Goal: Transaction & Acquisition: Purchase product/service

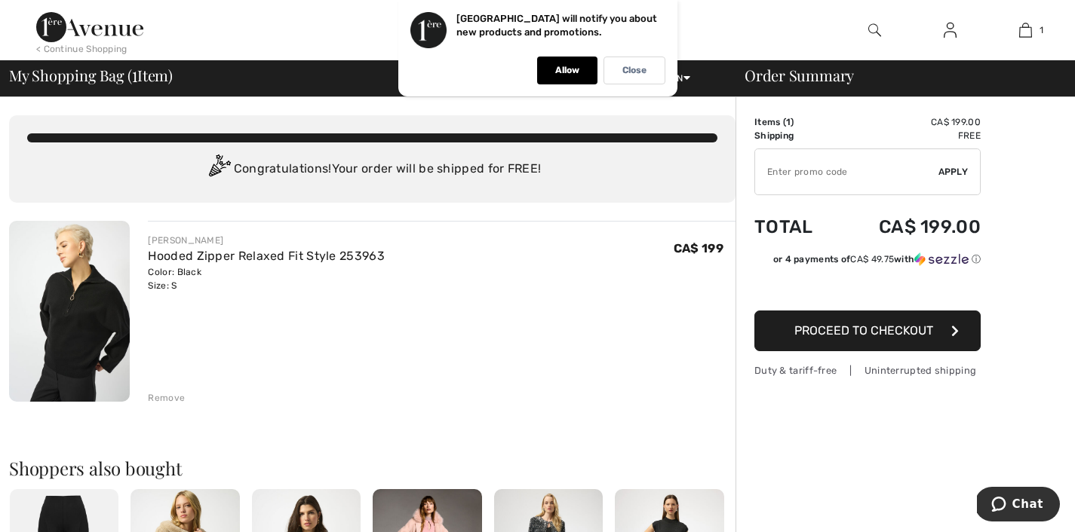
click at [167, 397] on div "Remove" at bounding box center [166, 398] width 37 height 14
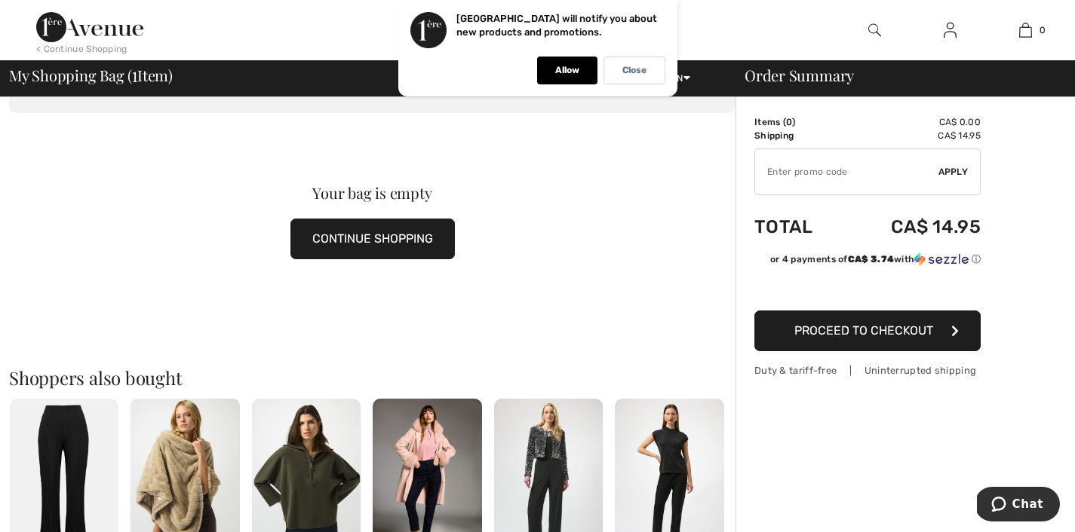
scroll to position [121, 0]
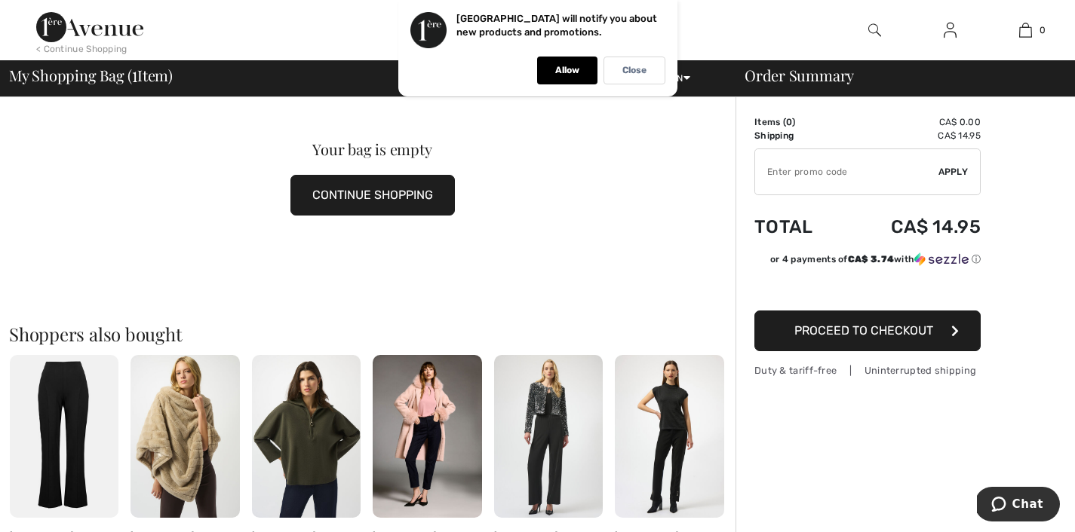
click at [310, 467] on img at bounding box center [306, 437] width 109 height 164
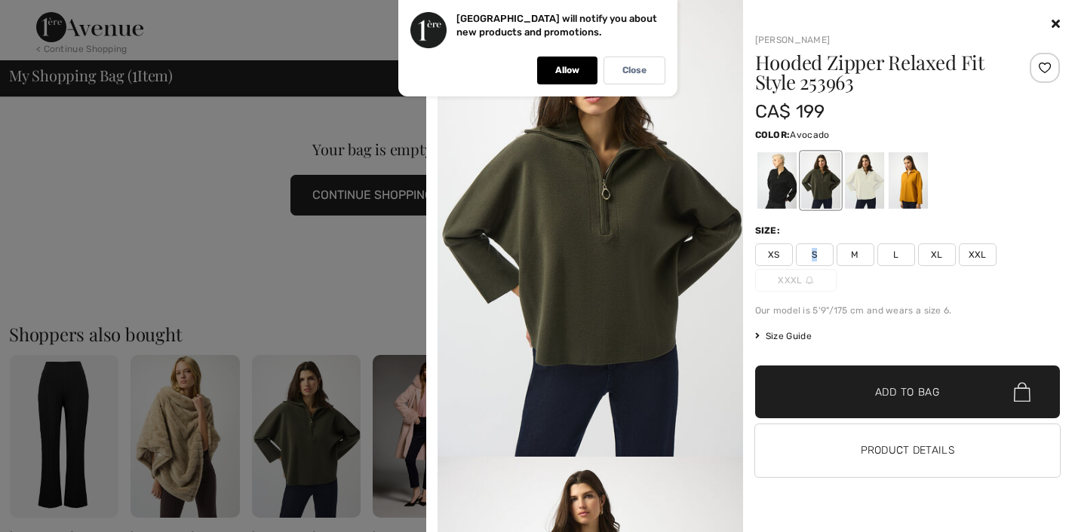
click at [815, 248] on span "S" at bounding box center [815, 255] width 38 height 23
click at [905, 398] on span "Add to Bag" at bounding box center [907, 393] width 65 height 16
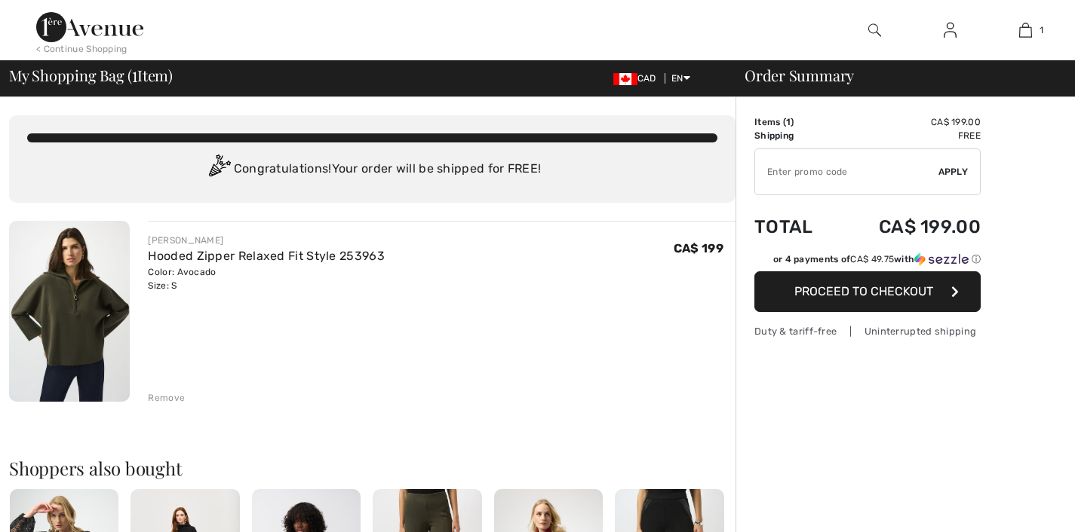
checkbox input "true"
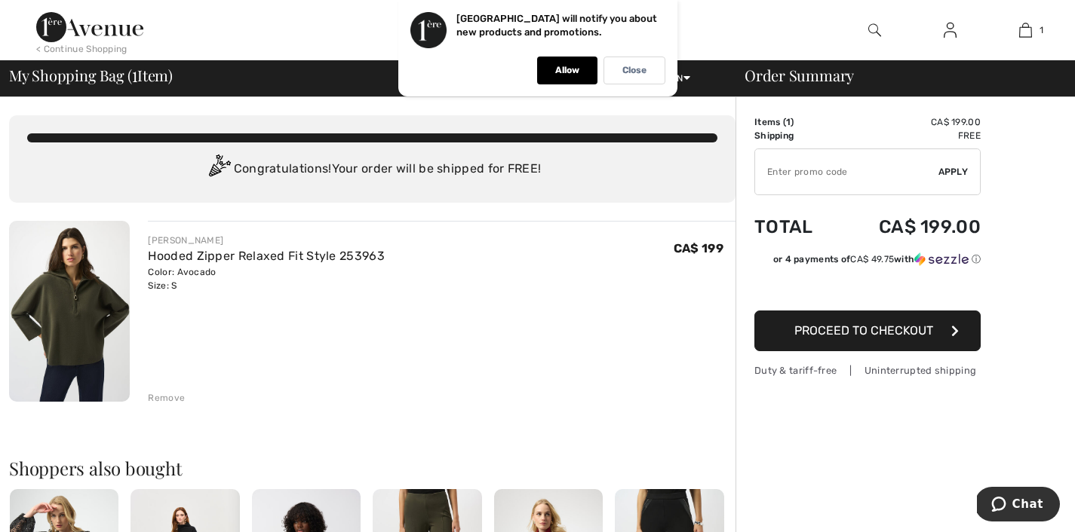
scroll to position [121, 0]
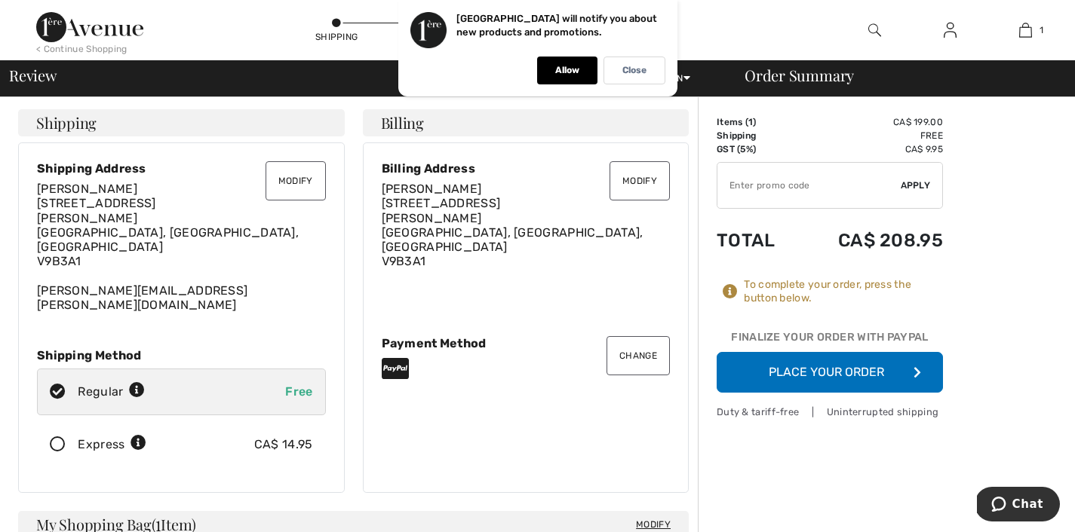
click at [805, 372] on button "Place Your Order" at bounding box center [829, 372] width 226 height 41
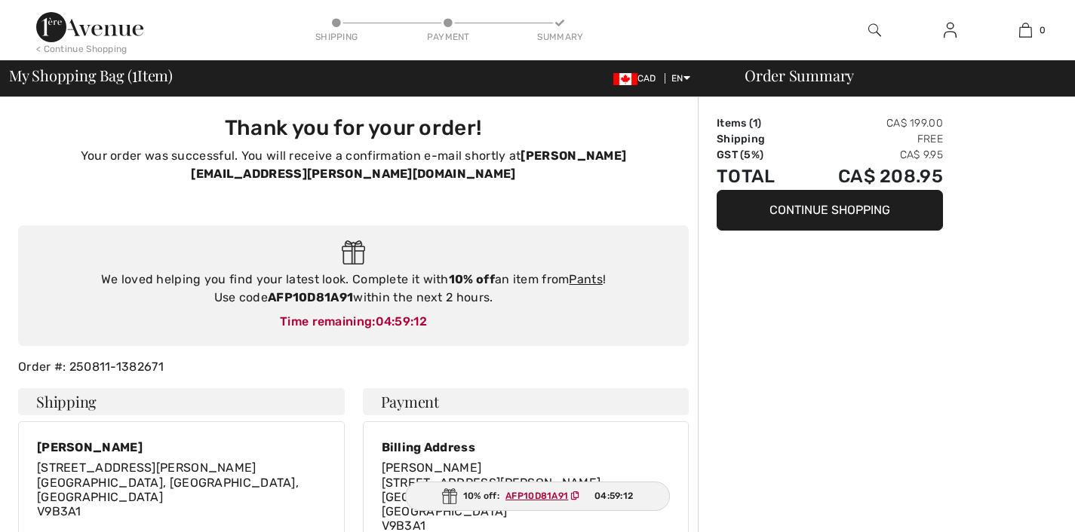
checkbox input "true"
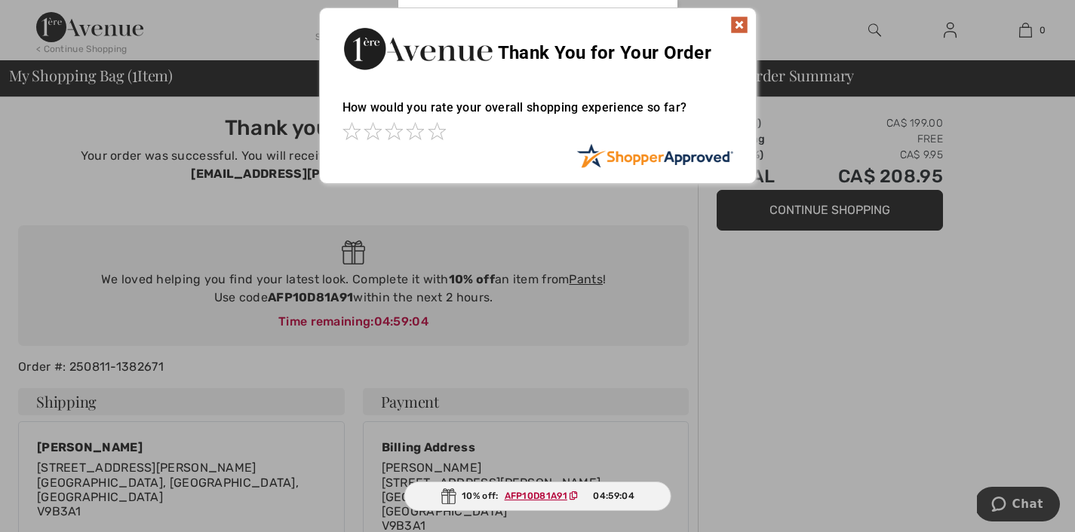
click at [578, 257] on div at bounding box center [537, 266] width 1075 height 532
click at [581, 262] on div at bounding box center [537, 266] width 1075 height 532
click at [526, 501] on ins "AFP10D81A91" at bounding box center [536, 496] width 63 height 11
click at [581, 254] on div at bounding box center [537, 266] width 1075 height 532
click at [741, 26] on img at bounding box center [739, 25] width 18 height 18
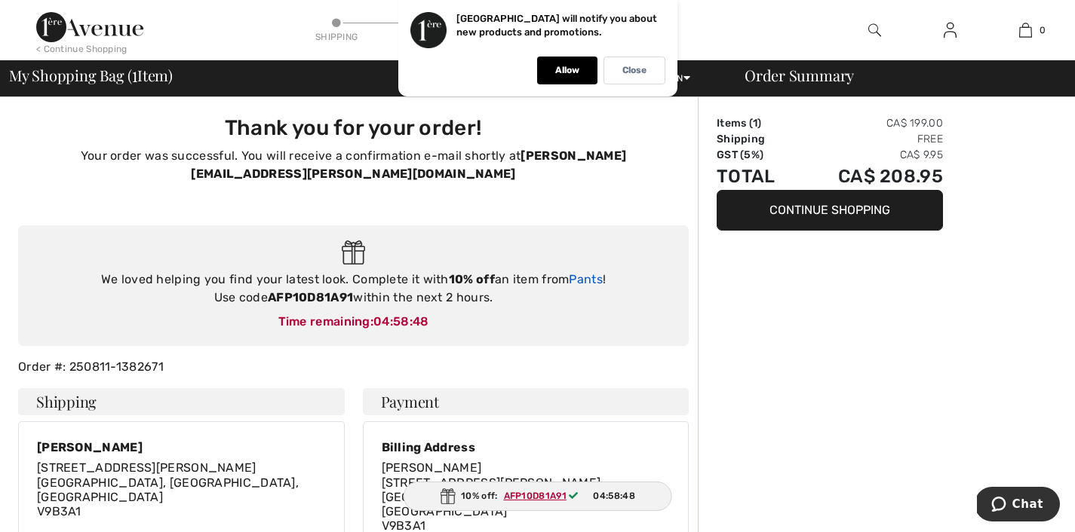
click at [576, 272] on link "Pants" at bounding box center [586, 279] width 34 height 14
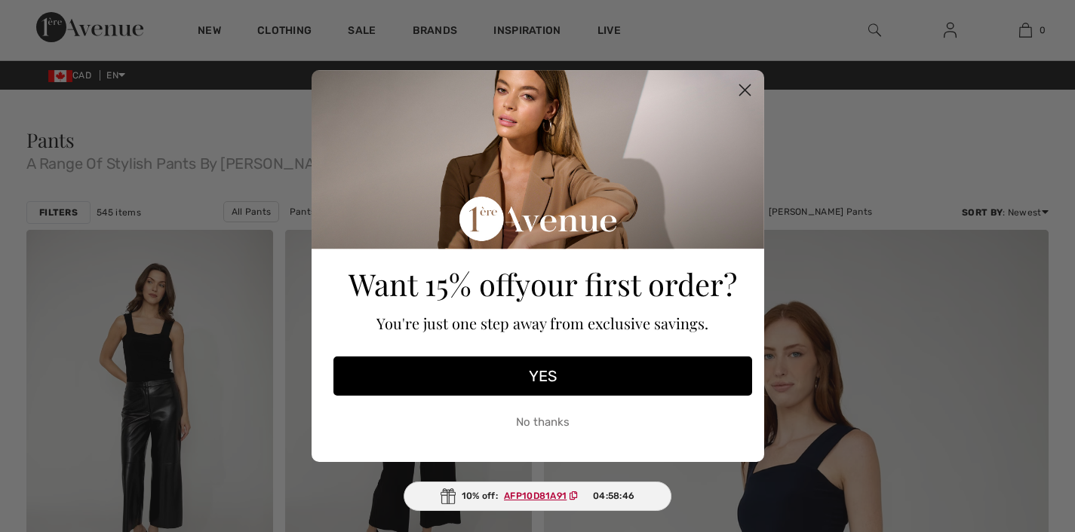
checkbox input "true"
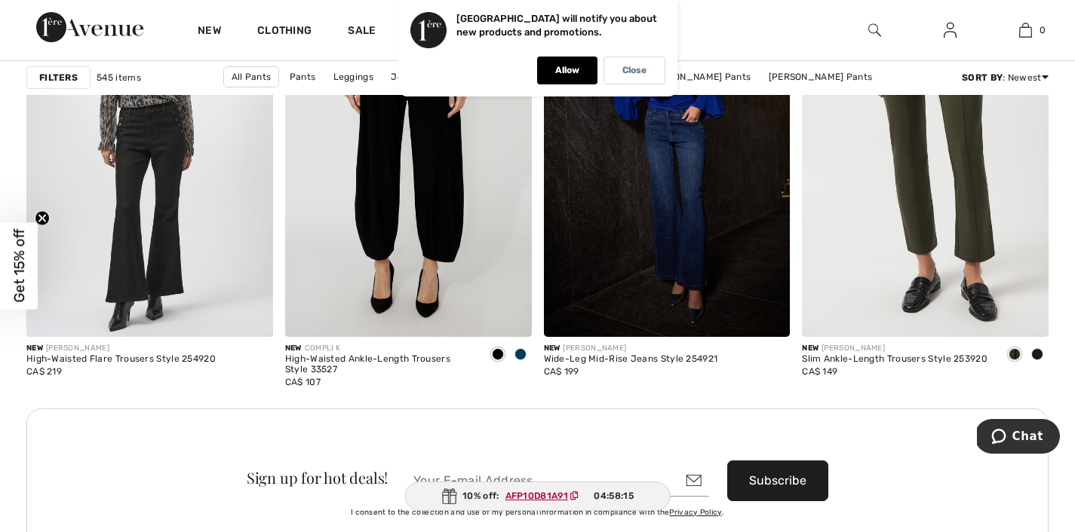
scroll to position [3125, 0]
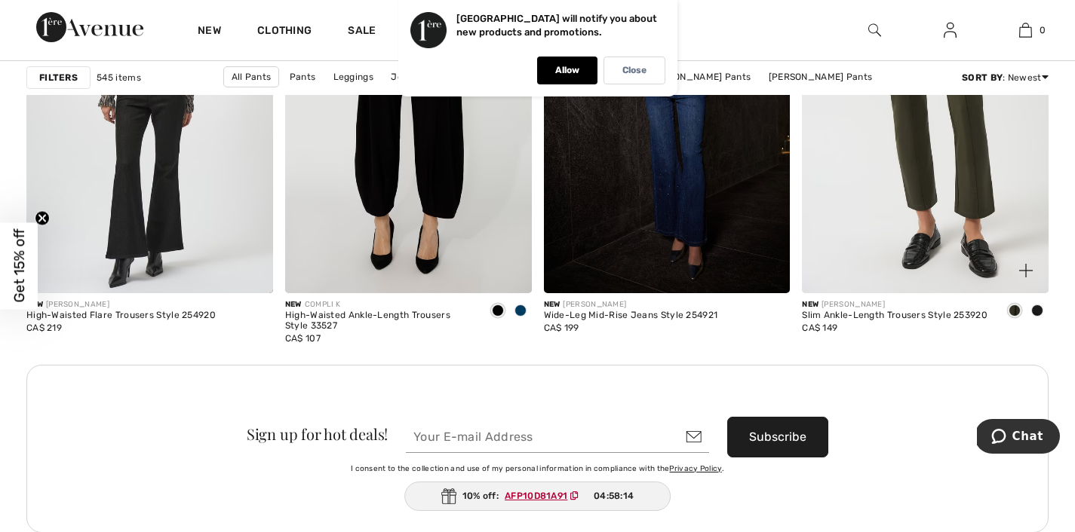
click at [1038, 311] on span at bounding box center [1037, 311] width 12 height 12
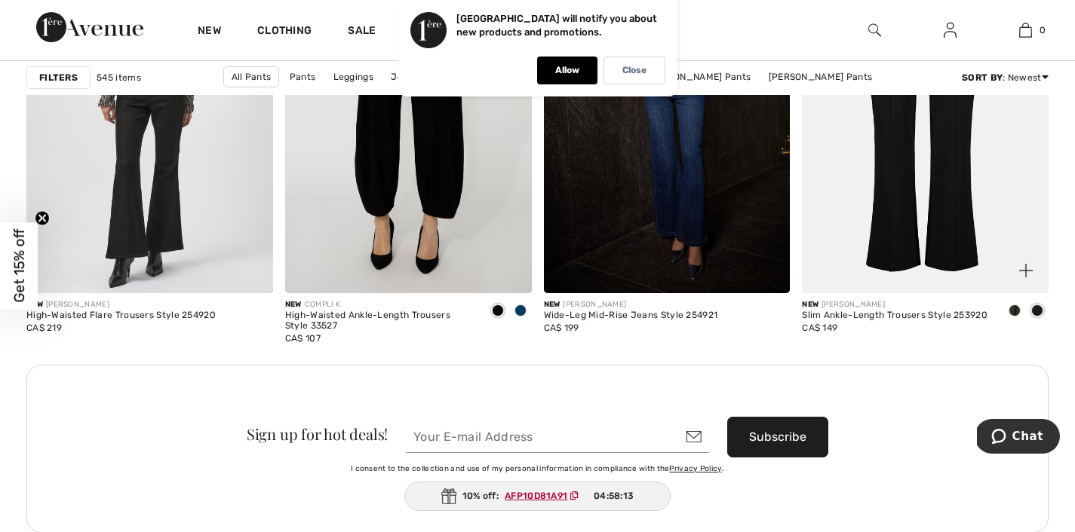
click at [1011, 310] on span at bounding box center [1014, 311] width 12 height 12
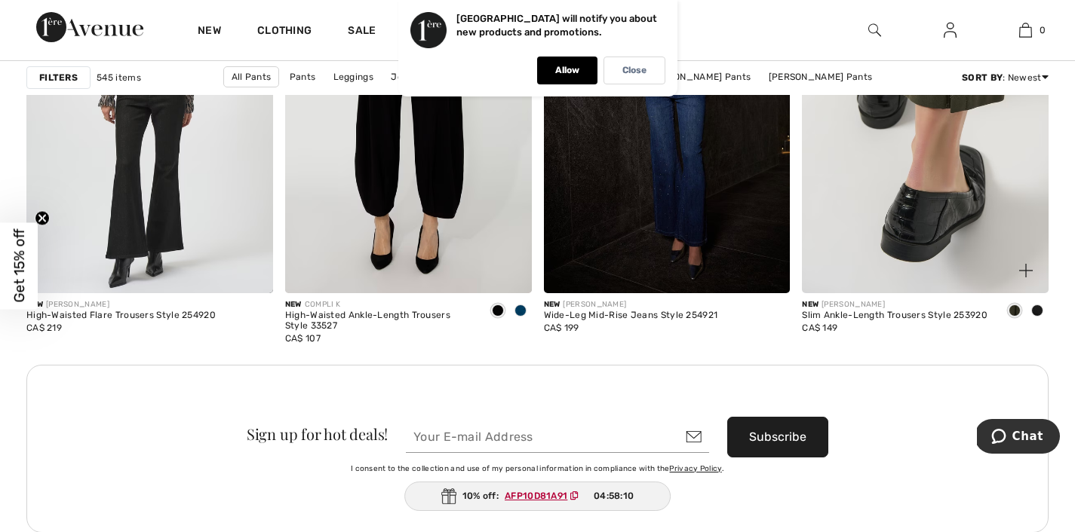
click at [952, 204] on img at bounding box center [925, 109] width 247 height 370
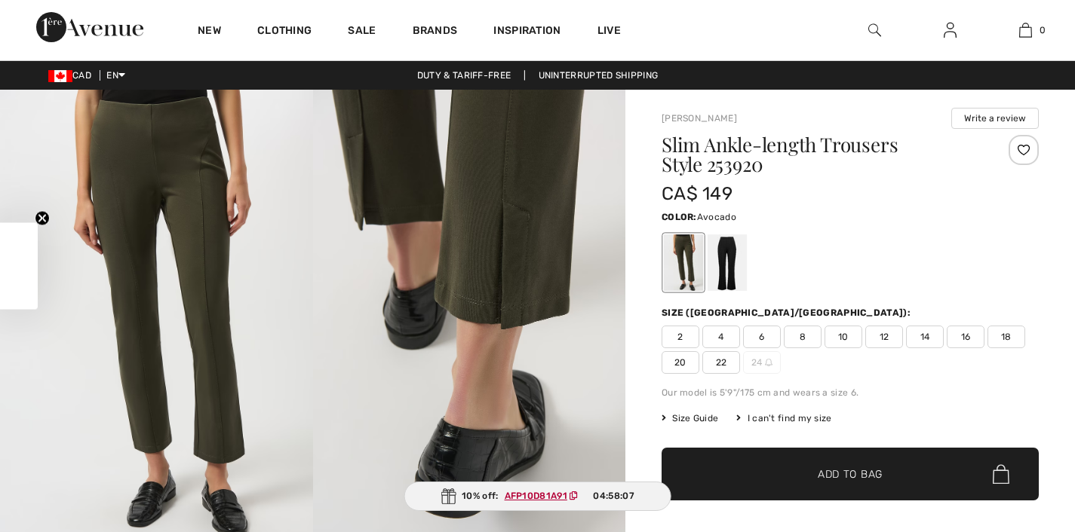
checkbox input "true"
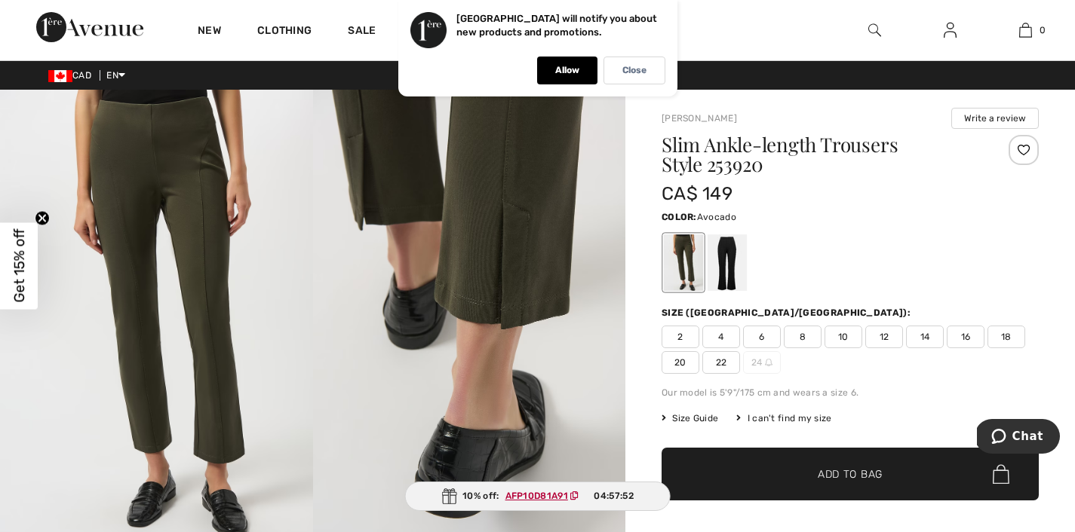
click at [805, 336] on span "8" at bounding box center [803, 337] width 38 height 23
click at [546, 498] on ins "AFP10D81A91" at bounding box center [536, 496] width 63 height 11
click at [800, 467] on span "✔ Added to Bag" at bounding box center [827, 475] width 92 height 16
click at [533, 498] on ins "AFP10D81A91" at bounding box center [535, 496] width 63 height 11
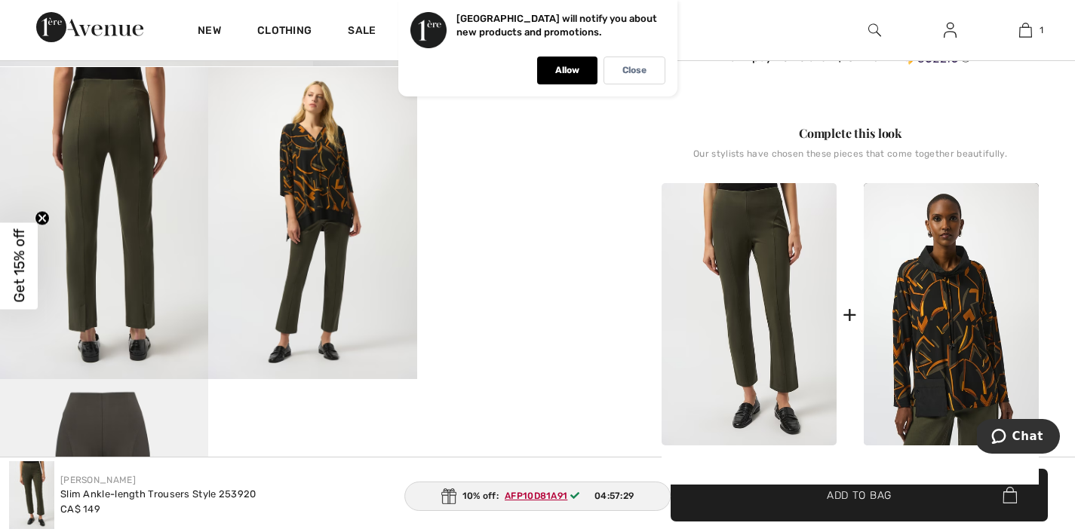
scroll to position [482, 0]
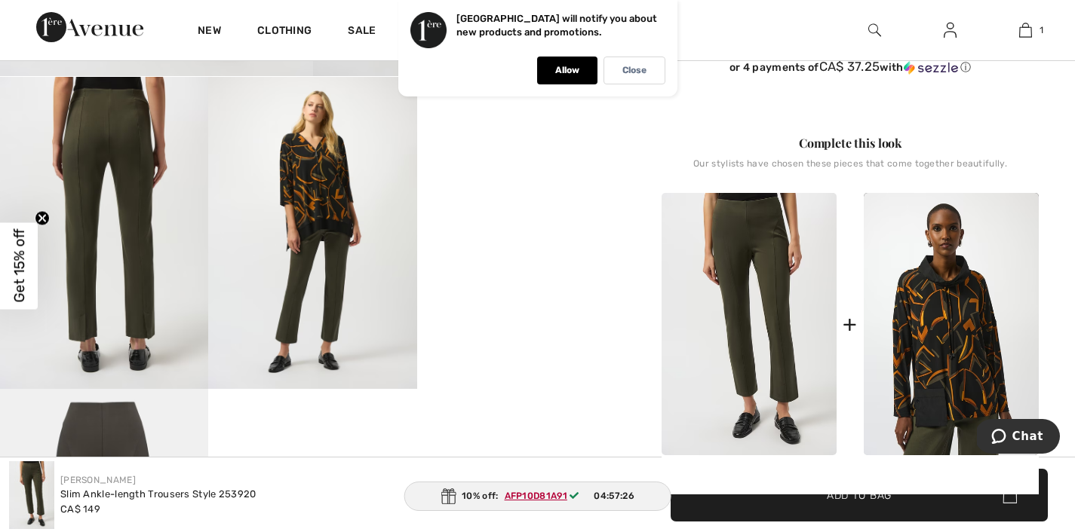
click at [520, 146] on video "Your browser does not support the video tag." at bounding box center [521, 129] width 208 height 104
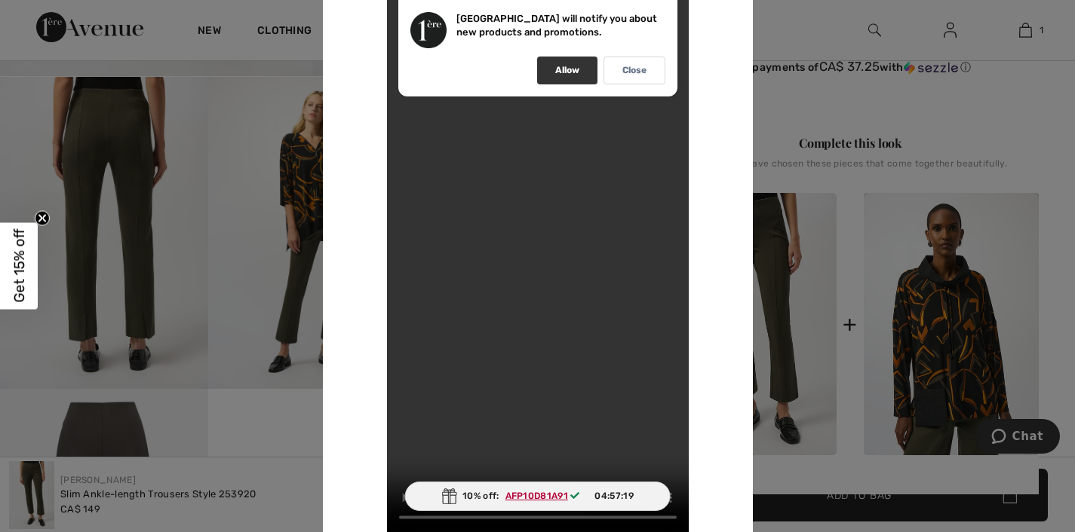
click at [579, 70] on div "Allow" at bounding box center [567, 71] width 60 height 28
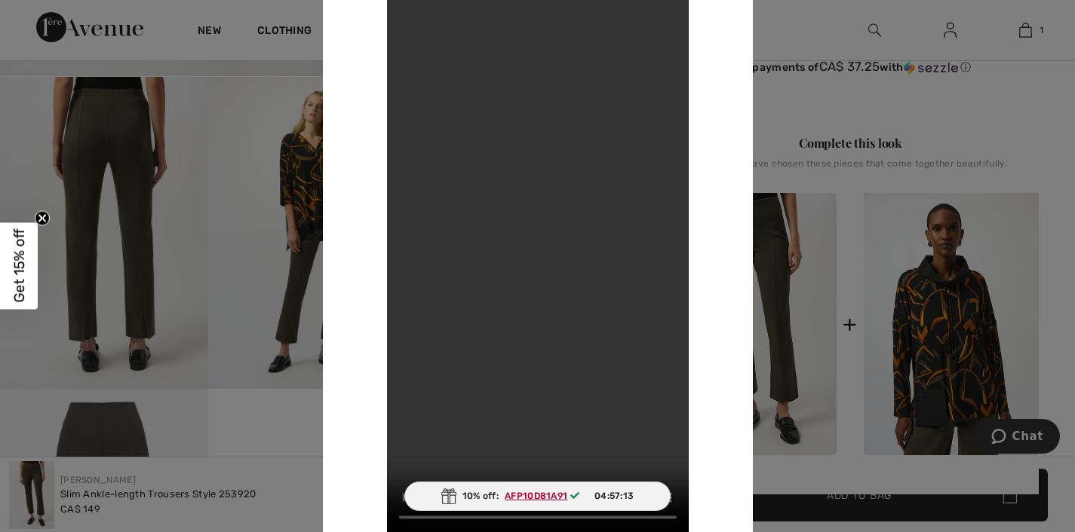
click at [538, 251] on video "Your browser does not support the video tag." at bounding box center [538, 266] width 302 height 536
click at [563, 266] on video "Your browser does not support the video tag." at bounding box center [538, 266] width 302 height 536
click at [703, 113] on div "Your browser does not support the video tag." at bounding box center [537, 266] width 357 height 536
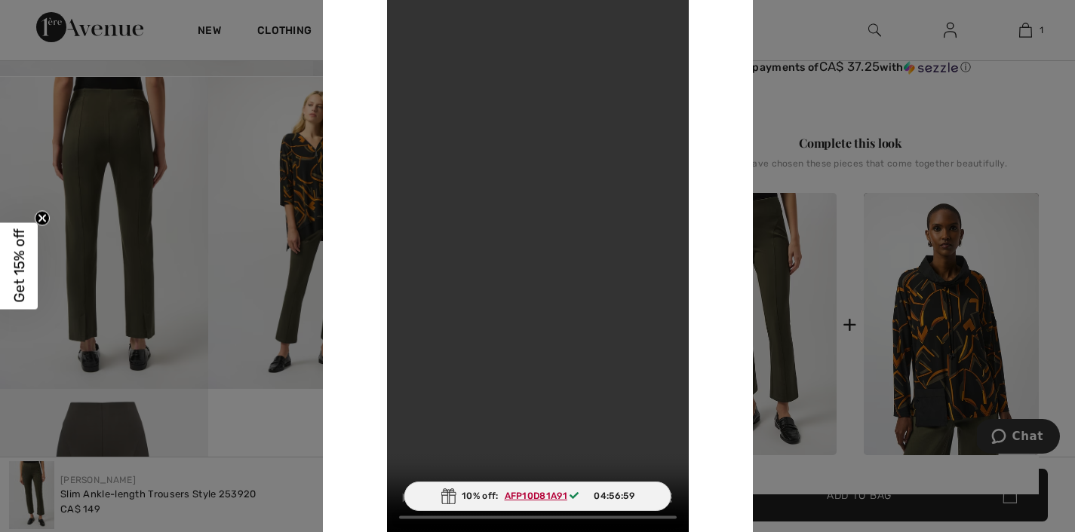
click at [538, 497] on ins "AFP10D81A91" at bounding box center [536, 496] width 63 height 11
click at [523, 246] on video "Your browser does not support the video tag." at bounding box center [538, 266] width 302 height 536
click at [569, 111] on video "Your browser does not support the video tag." at bounding box center [538, 266] width 302 height 536
click at [569, 75] on video "Your browser does not support the video tag." at bounding box center [538, 266] width 302 height 536
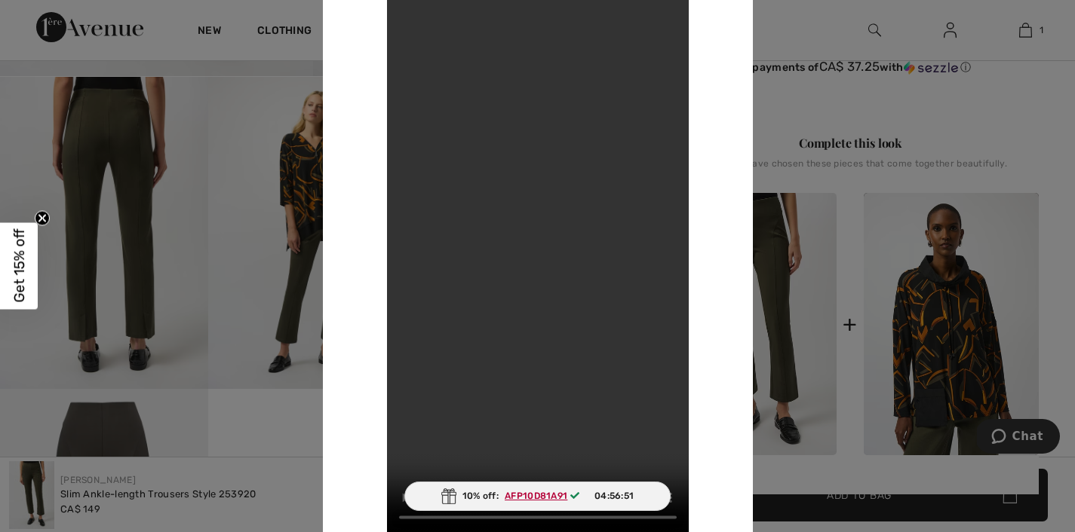
click at [569, 75] on video "Your browser does not support the video tag." at bounding box center [538, 266] width 302 height 536
click at [537, 140] on video "Your browser does not support the video tag." at bounding box center [538, 266] width 302 height 536
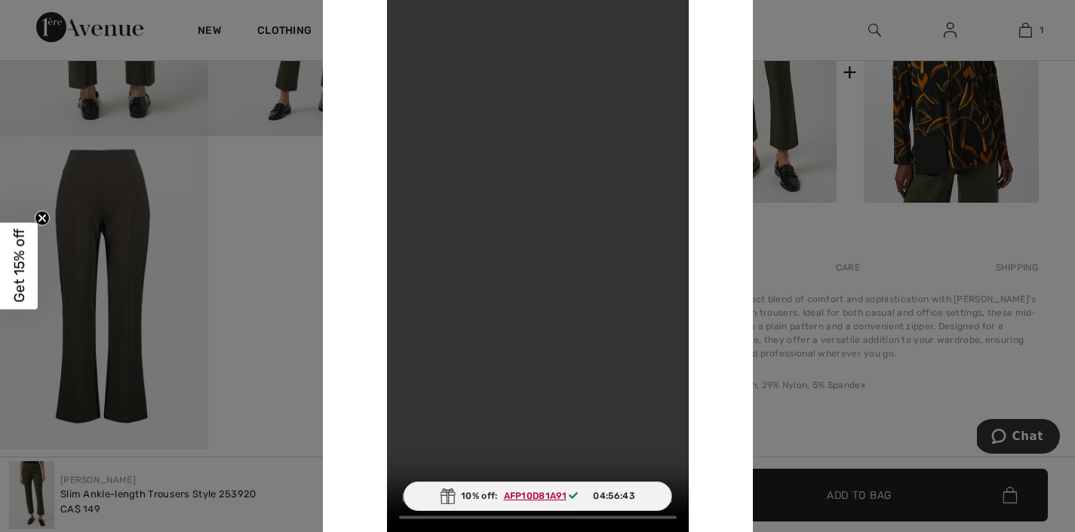
scroll to position [726, 0]
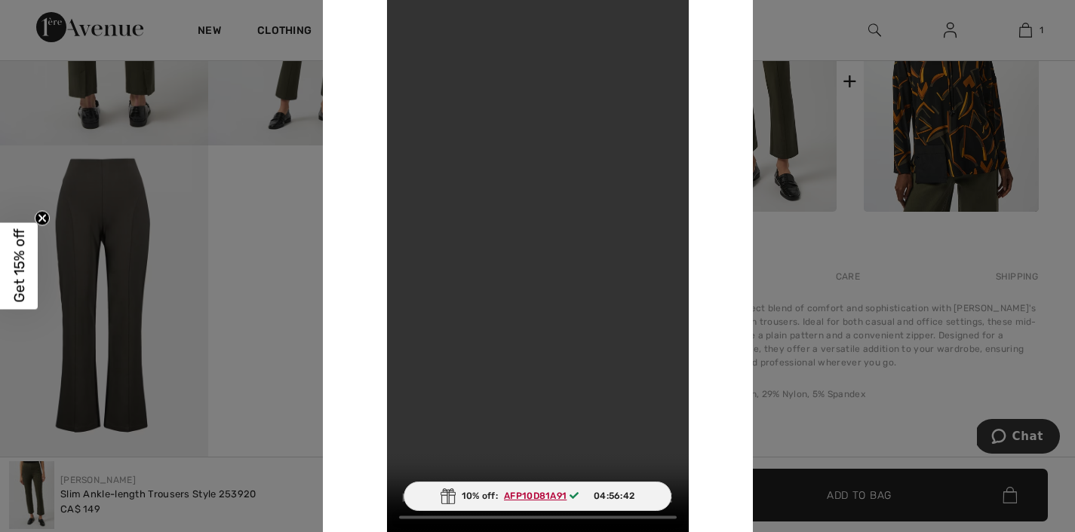
click at [700, 85] on div "Your browser does not support the video tag." at bounding box center [537, 266] width 357 height 536
click at [638, 520] on video "Your browser does not support the video tag." at bounding box center [538, 266] width 302 height 536
drag, startPoint x: 637, startPoint y: 522, endPoint x: 637, endPoint y: 452, distance: 70.1
click at [637, 452] on video "Your browser does not support the video tag." at bounding box center [538, 266] width 302 height 536
click at [636, 514] on video "Your browser does not support the video tag." at bounding box center [538, 266] width 302 height 536
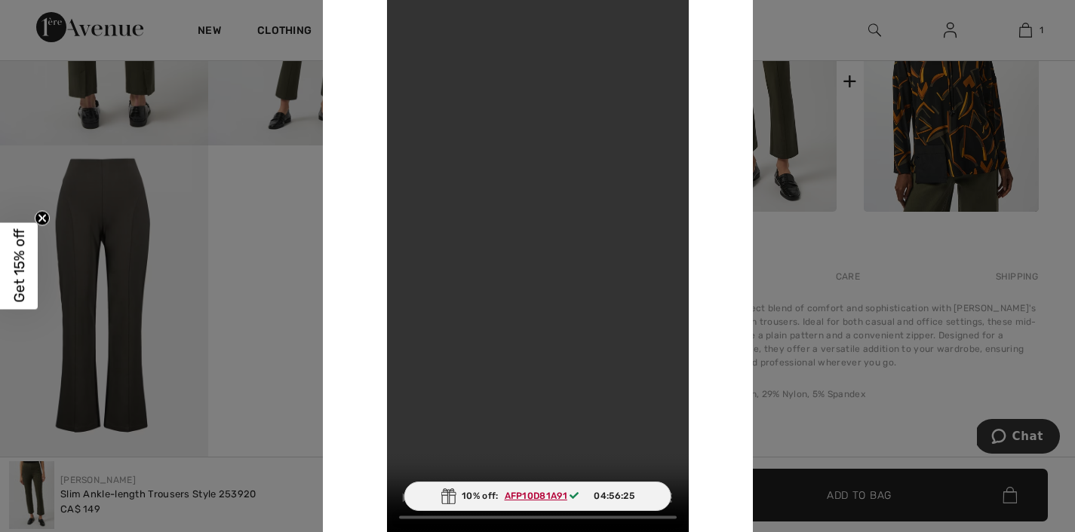
click at [535, 208] on video "Your browser does not support the video tag." at bounding box center [538, 266] width 302 height 536
click at [532, 189] on video "Your browser does not support the video tag." at bounding box center [538, 266] width 302 height 536
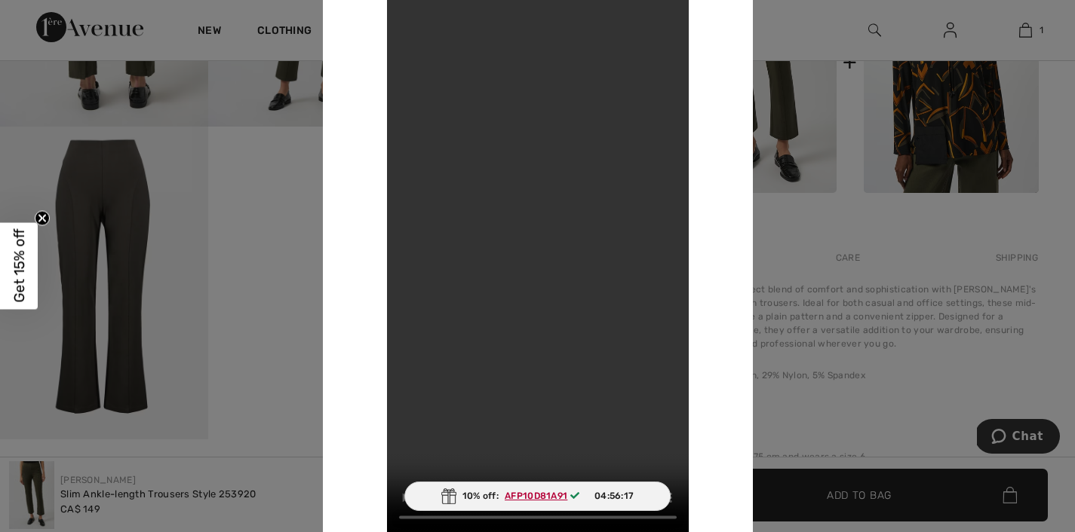
scroll to position [730, 0]
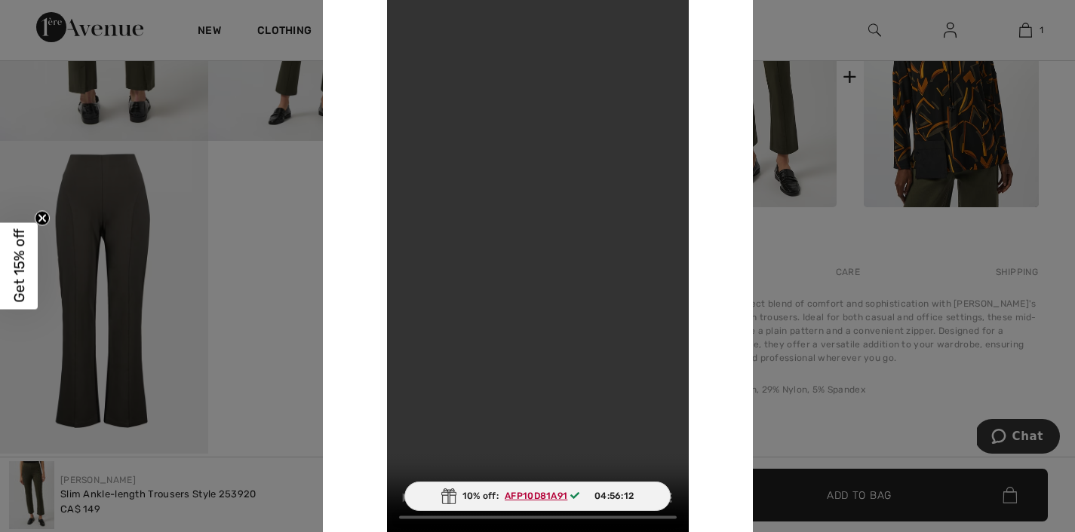
click at [698, 49] on div "Your browser does not support the video tag." at bounding box center [537, 266] width 357 height 536
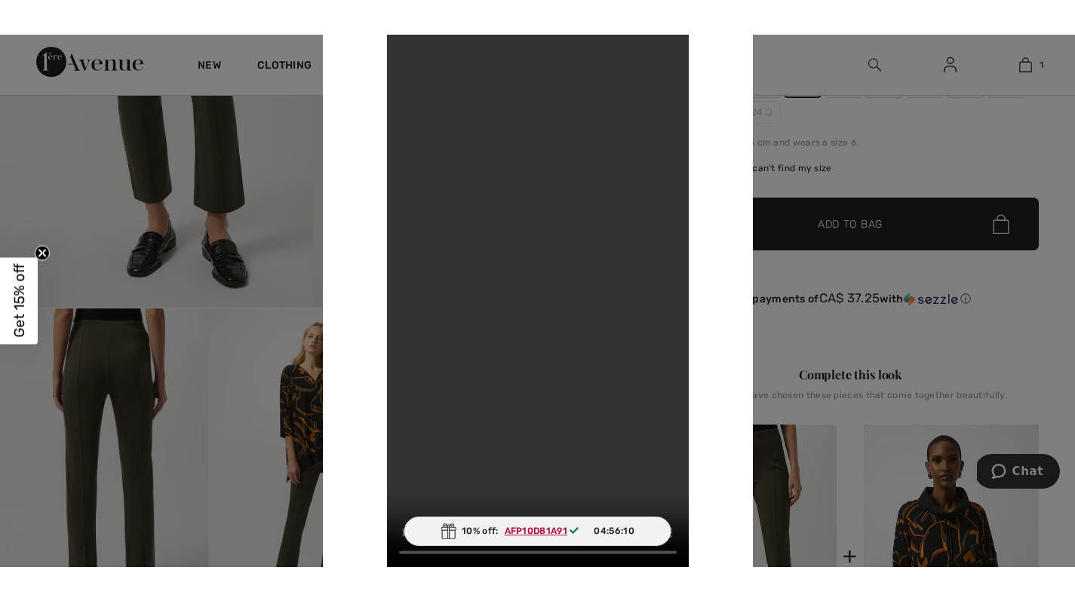
scroll to position [280, 0]
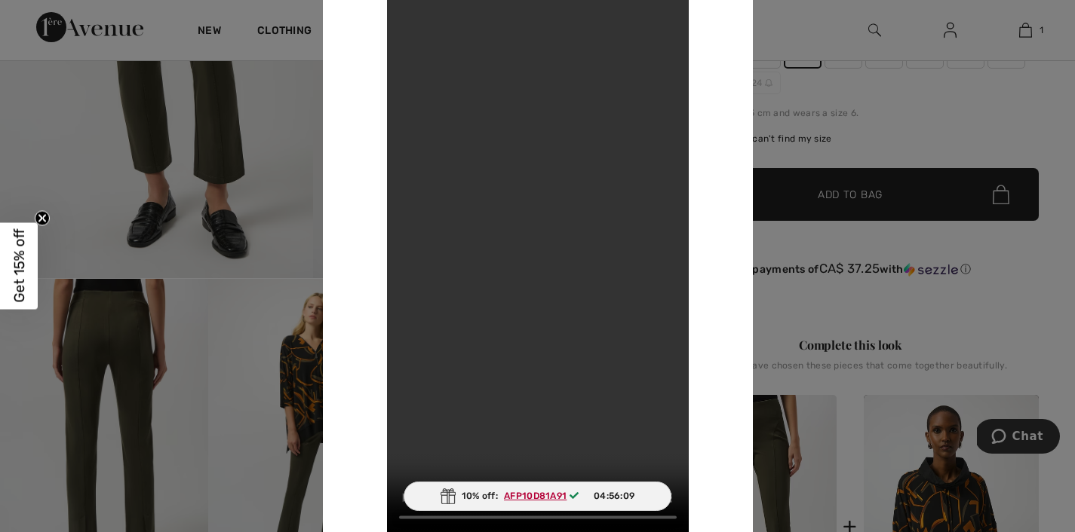
click at [614, 87] on video "Your browser does not support the video tag." at bounding box center [538, 266] width 302 height 536
click at [573, 192] on video "Your browser does not support the video tag." at bounding box center [538, 266] width 302 height 536
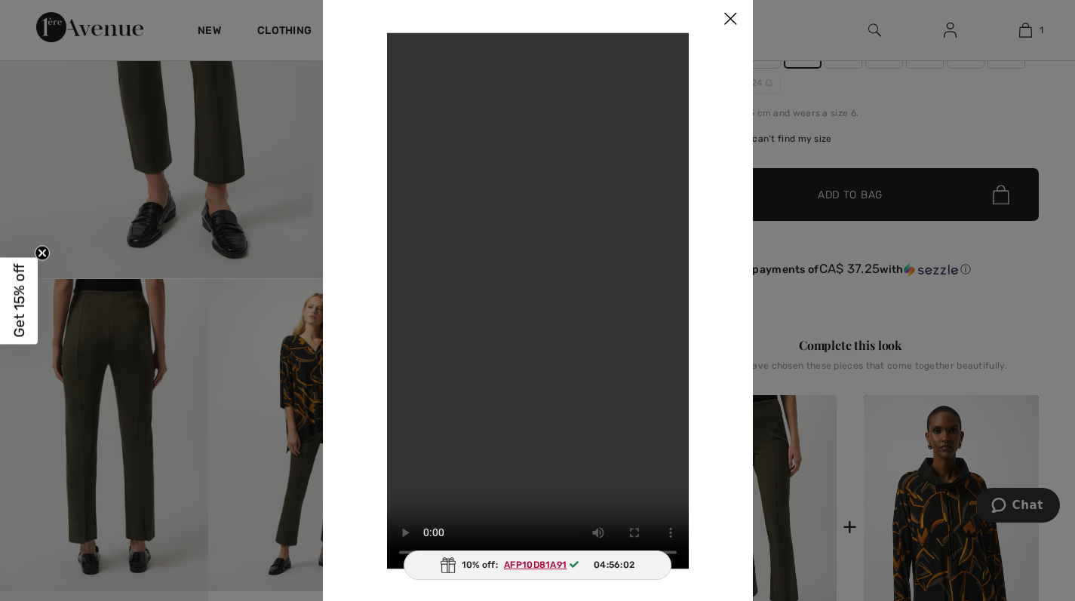
click at [737, 8] on img at bounding box center [729, 19] width 45 height 47
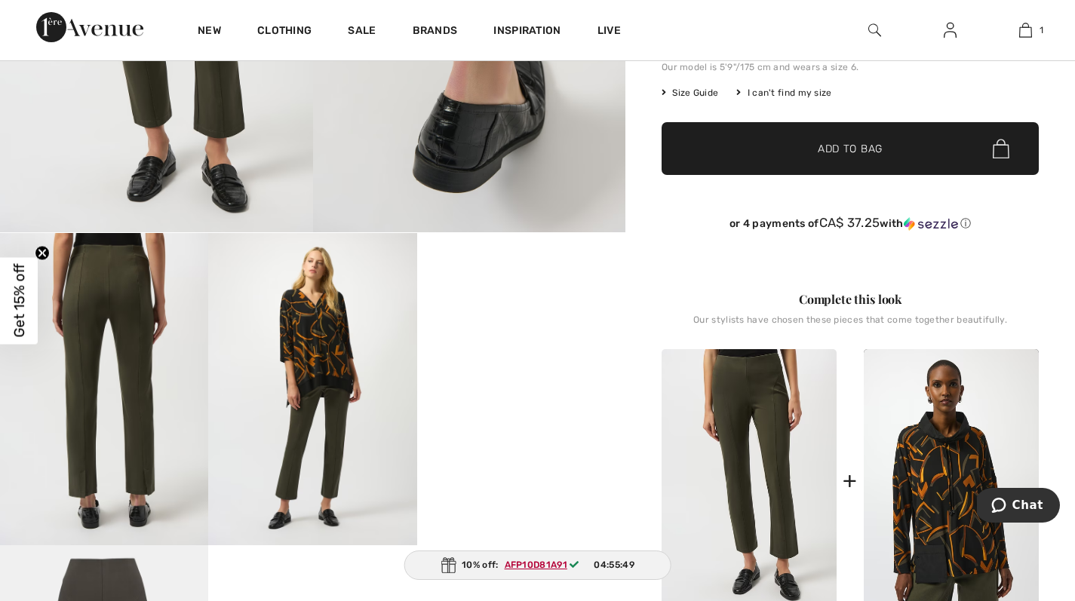
scroll to position [293, 0]
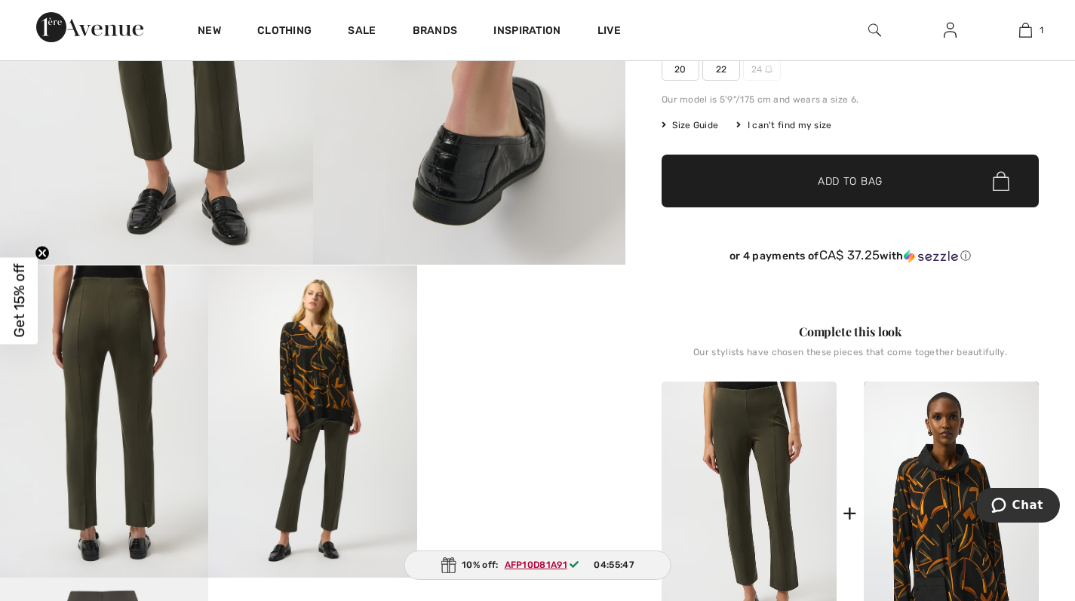
click at [530, 370] on video "Your browser does not support the video tag." at bounding box center [521, 317] width 208 height 104
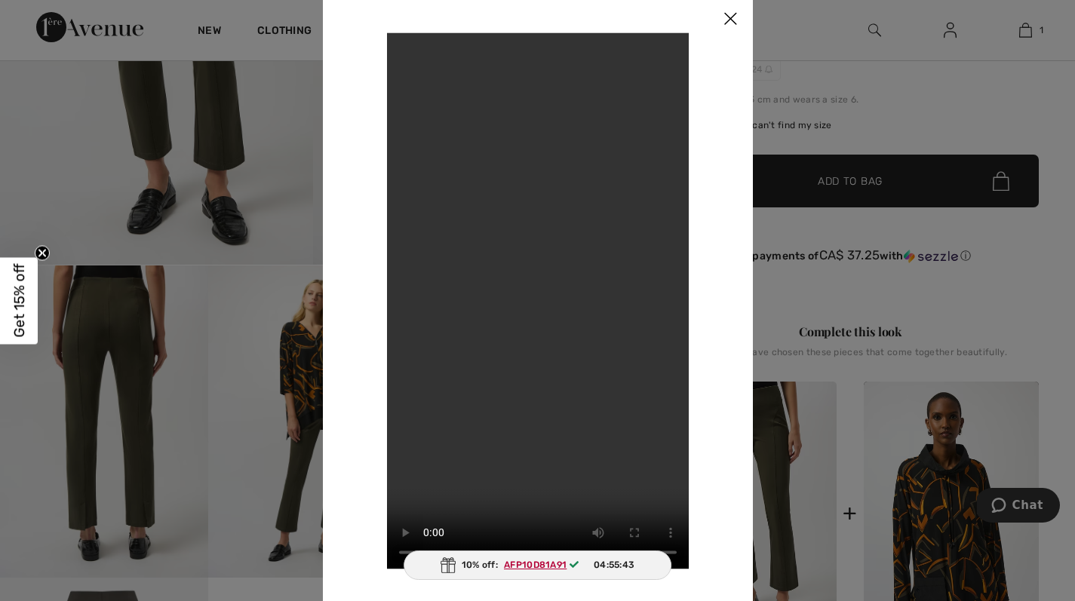
click at [726, 14] on img at bounding box center [729, 19] width 45 height 47
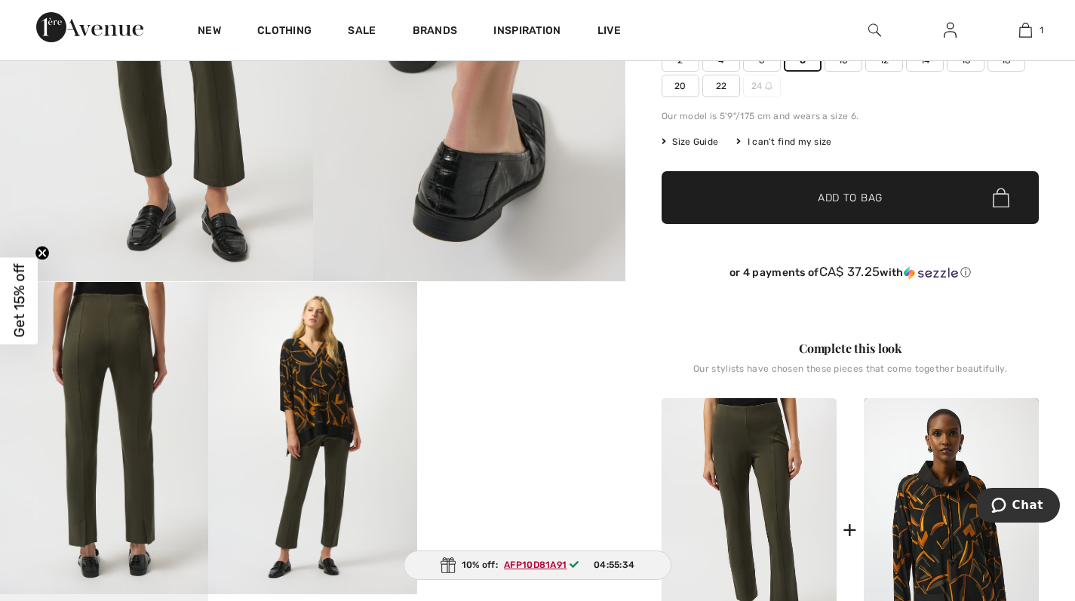
scroll to position [285, 0]
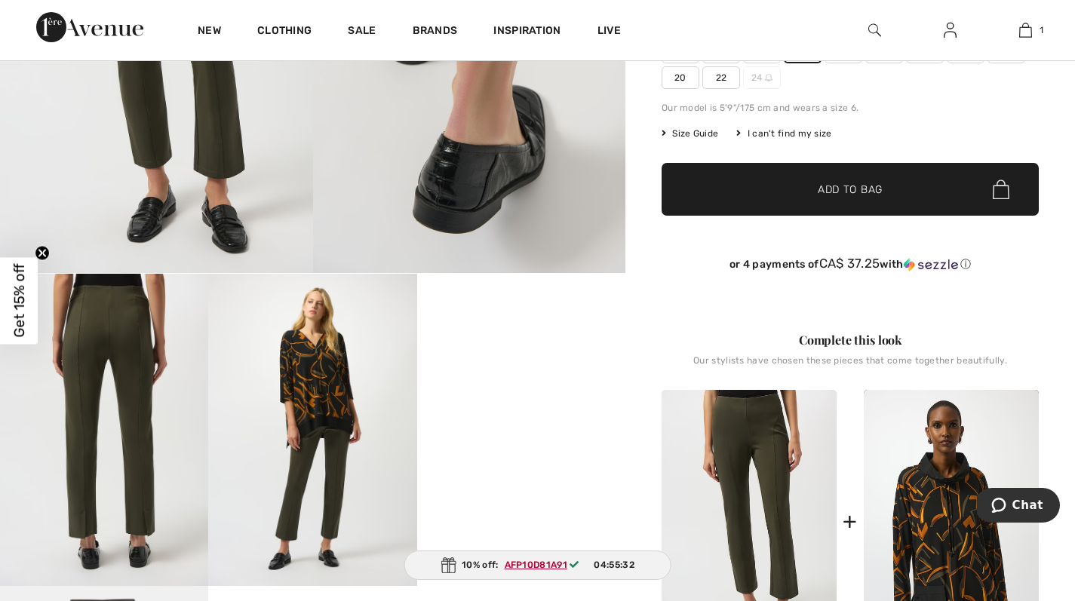
click at [807, 346] on div "Complete this look" at bounding box center [849, 340] width 377 height 18
click at [465, 378] on video "Your browser does not support the video tag." at bounding box center [521, 326] width 208 height 104
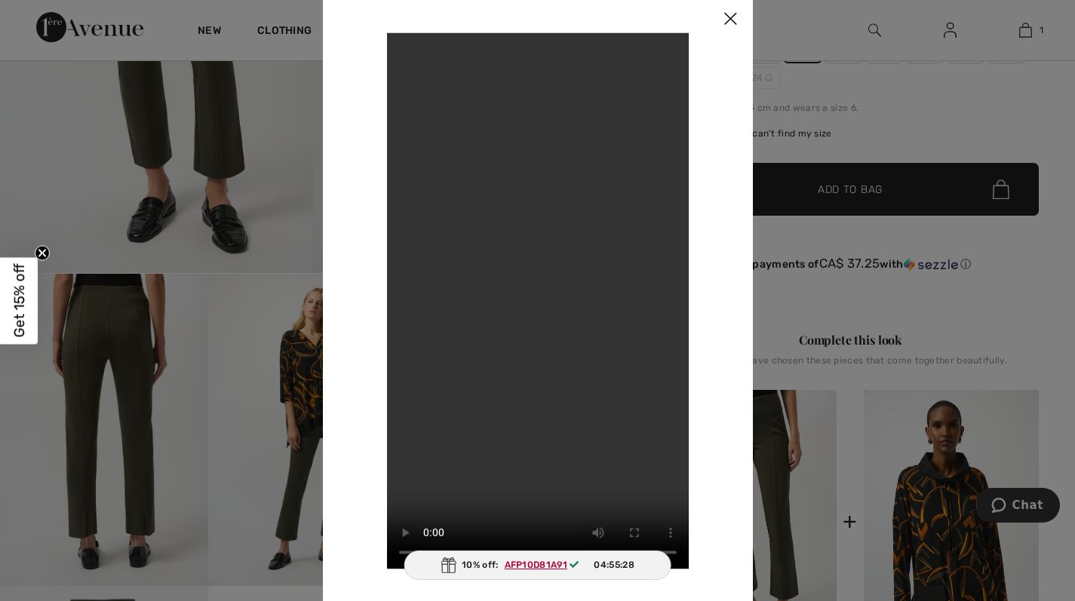
click at [447, 358] on video "Your browser does not support the video tag." at bounding box center [538, 300] width 302 height 536
click at [734, 12] on img at bounding box center [729, 19] width 45 height 47
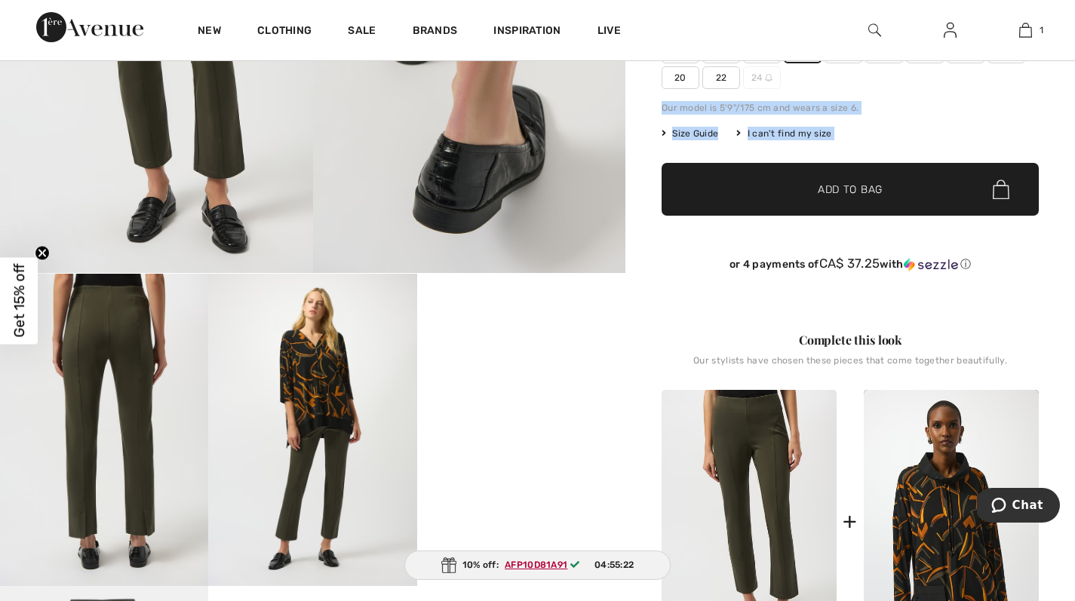
drag, startPoint x: 1073, startPoint y: 151, endPoint x: 1072, endPoint y: 92, distance: 58.8
click at [1072, 92] on div "Joseph Ribkoff Write a review Slim Ankle-length Trousers Style 253920 CA$ 149 C…" at bounding box center [849, 460] width 449 height 1311
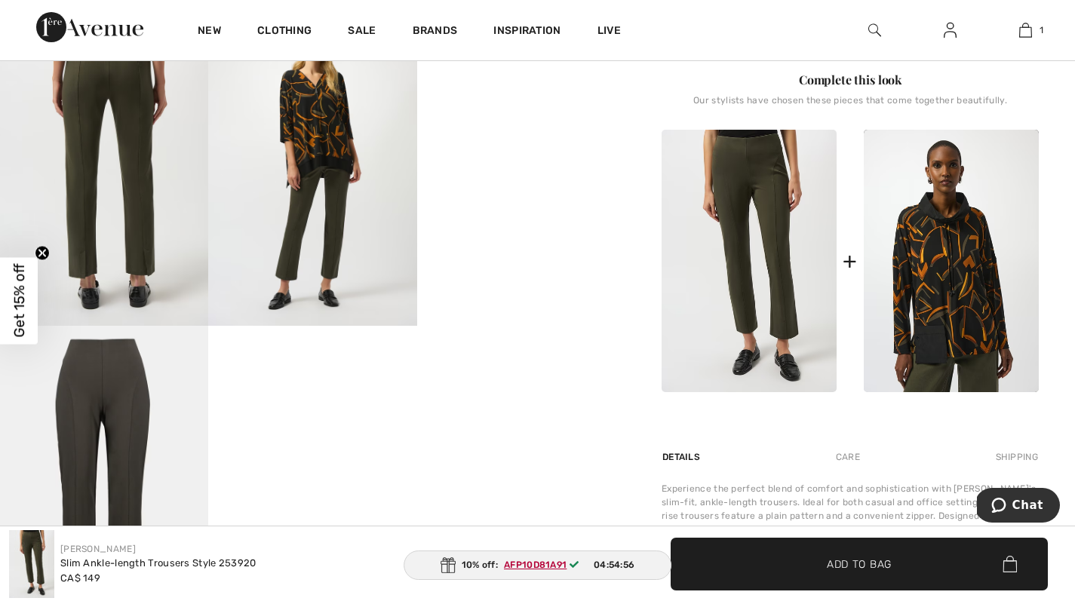
scroll to position [529, 0]
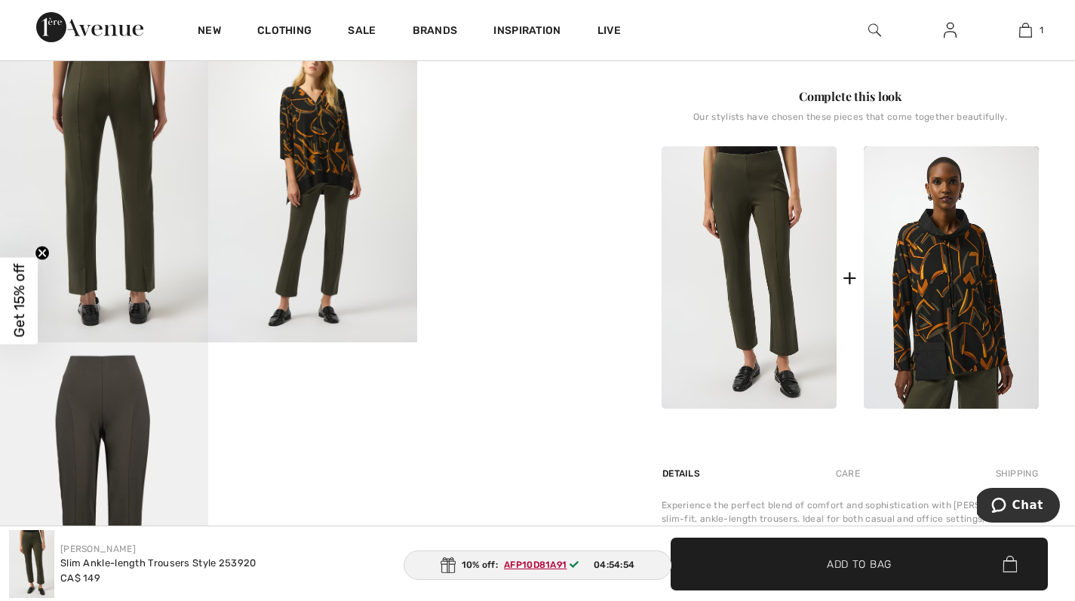
click at [532, 134] on video "Your browser does not support the video tag." at bounding box center [521, 82] width 208 height 104
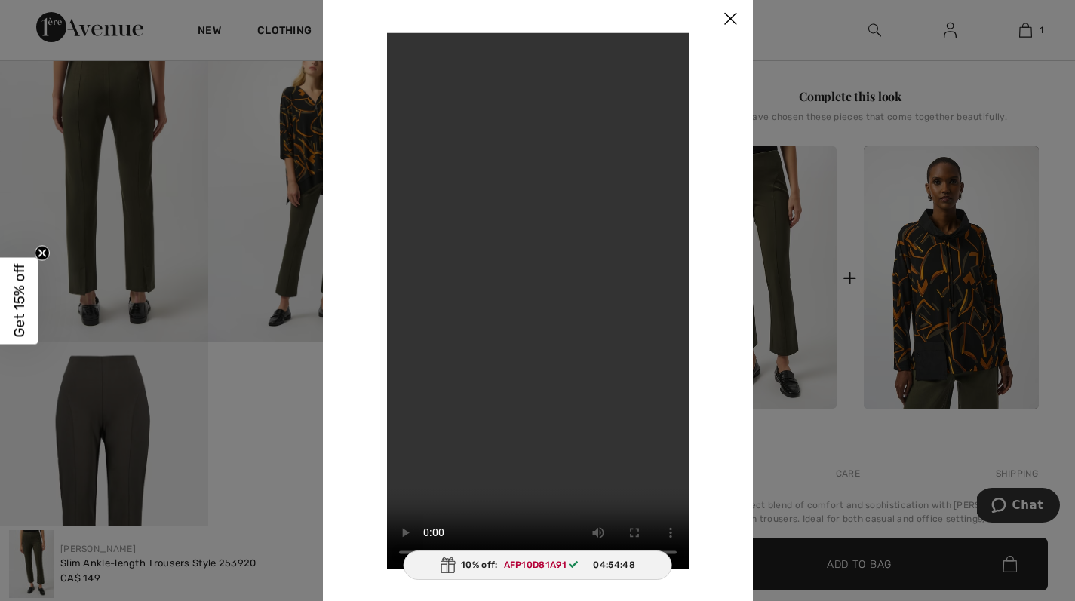
click at [528, 167] on video "Your browser does not support the video tag." at bounding box center [538, 300] width 302 height 536
click at [405, 48] on video "Your browser does not support the video tag." at bounding box center [538, 300] width 302 height 536
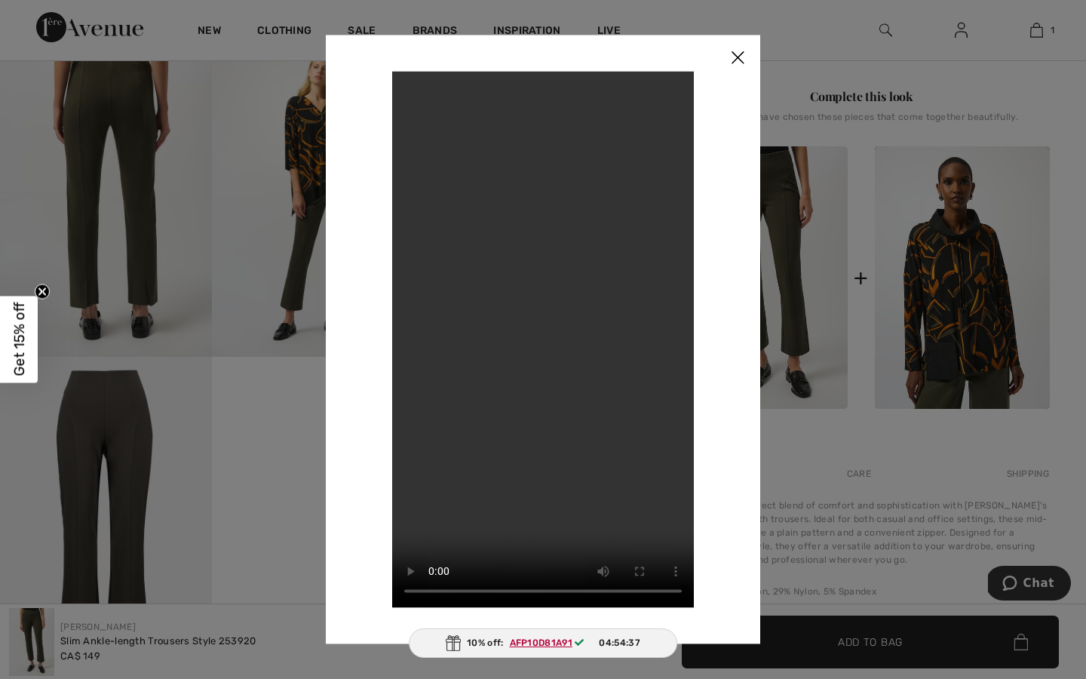
click at [560, 212] on video "Your browser does not support the video tag." at bounding box center [543, 339] width 302 height 536
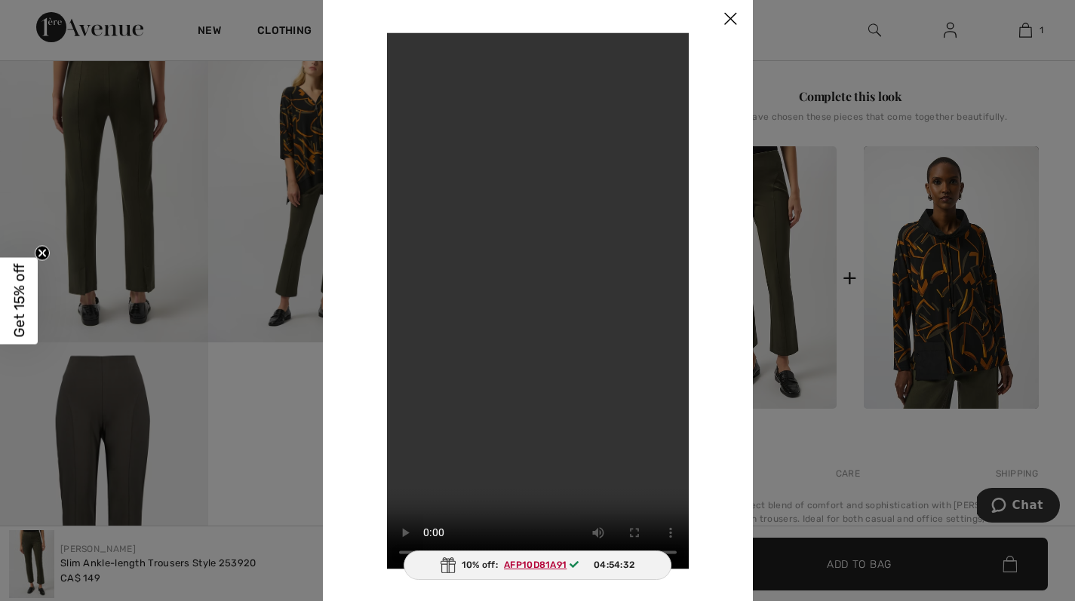
click at [731, 13] on img at bounding box center [729, 19] width 45 height 47
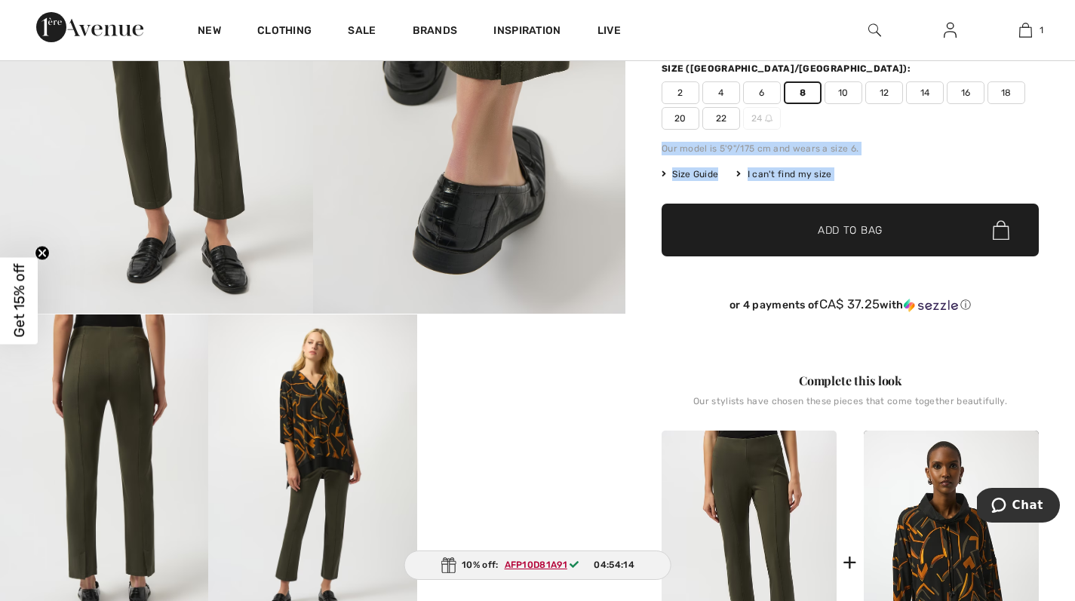
scroll to position [0, 0]
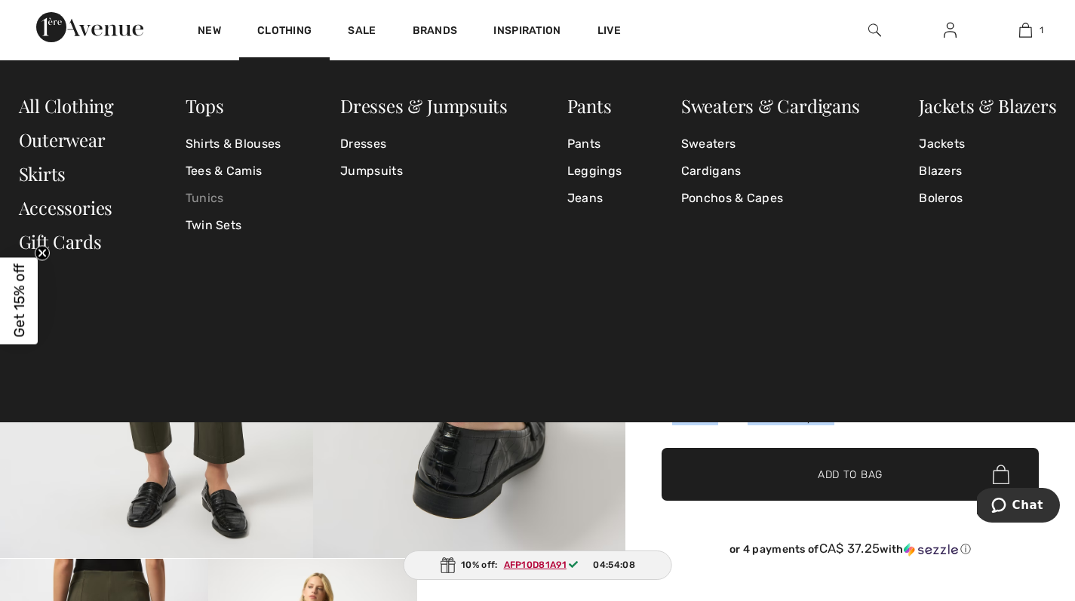
click at [213, 199] on link "Tunics" at bounding box center [234, 198] width 96 height 27
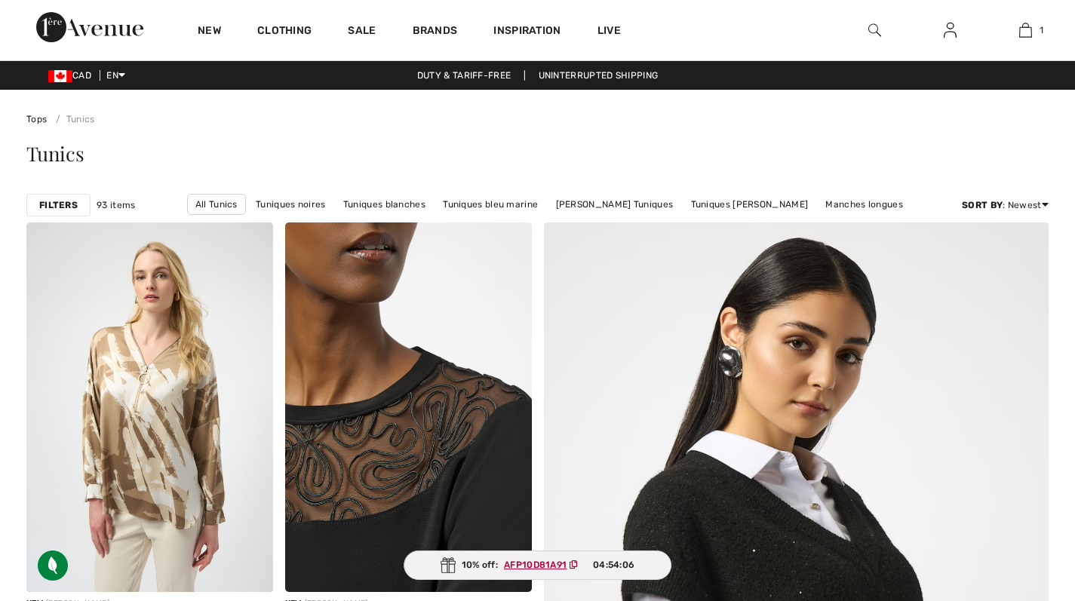
checkbox input "true"
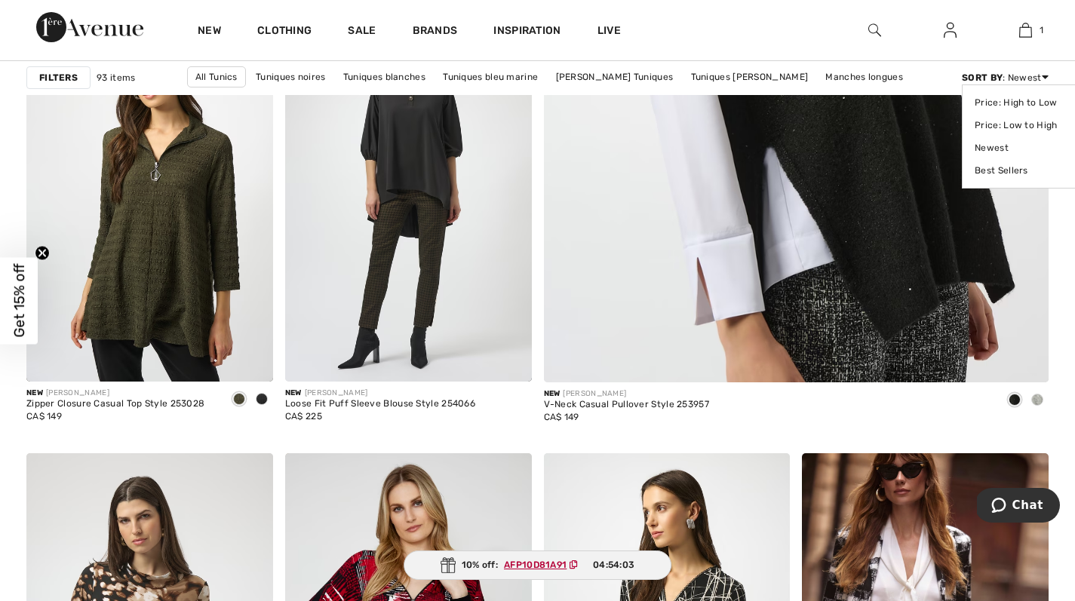
scroll to position [623, 0]
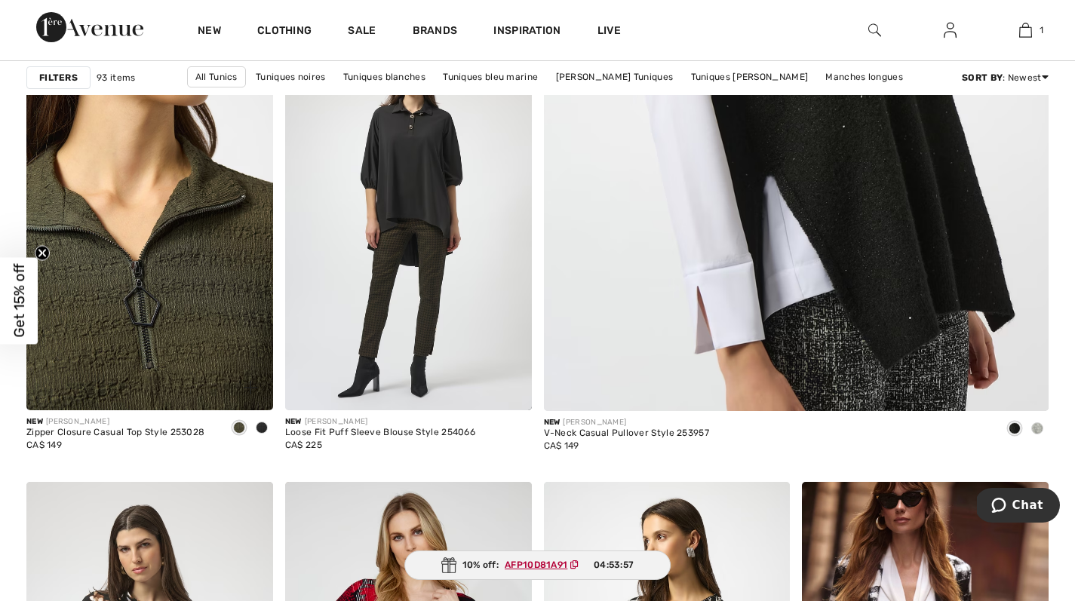
click at [178, 285] on img at bounding box center [149, 226] width 247 height 370
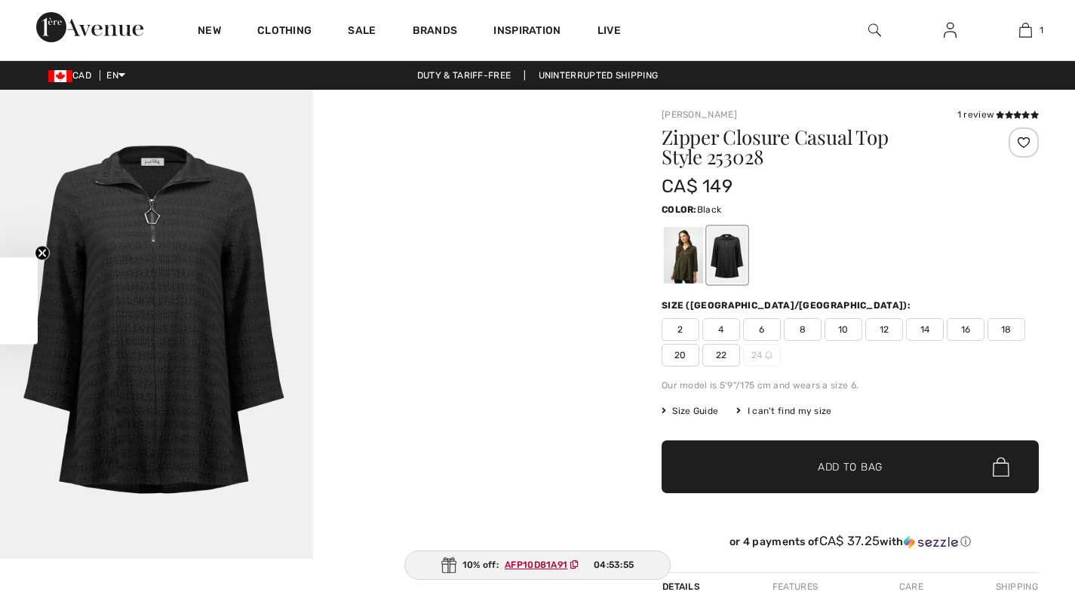
checkbox input "true"
click at [761, 326] on span "6" at bounding box center [762, 329] width 38 height 23
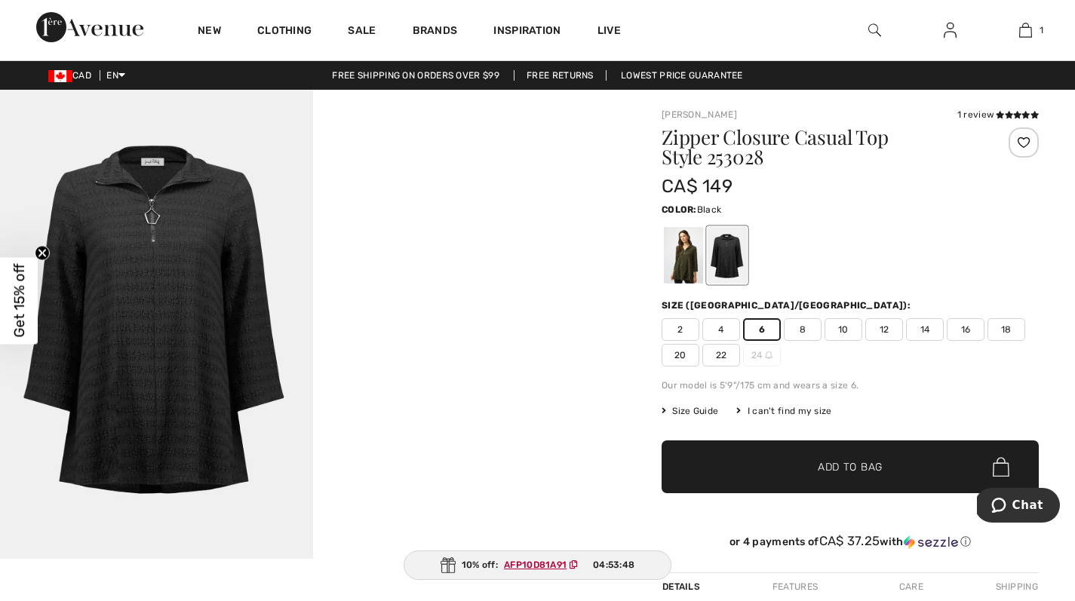
click at [868, 464] on span "Add to Bag" at bounding box center [850, 467] width 65 height 16
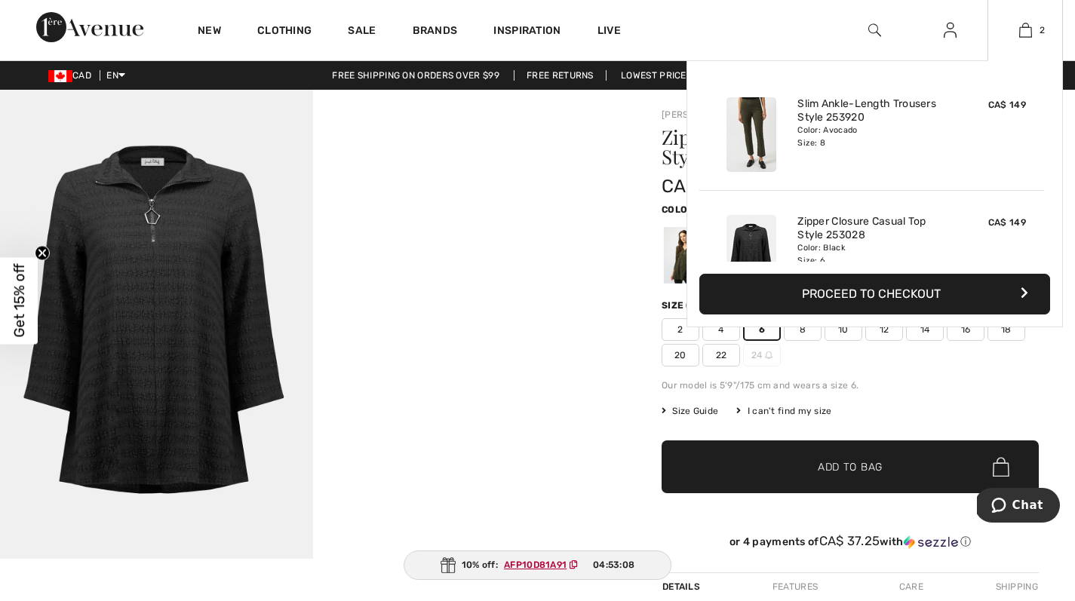
scroll to position [47, 0]
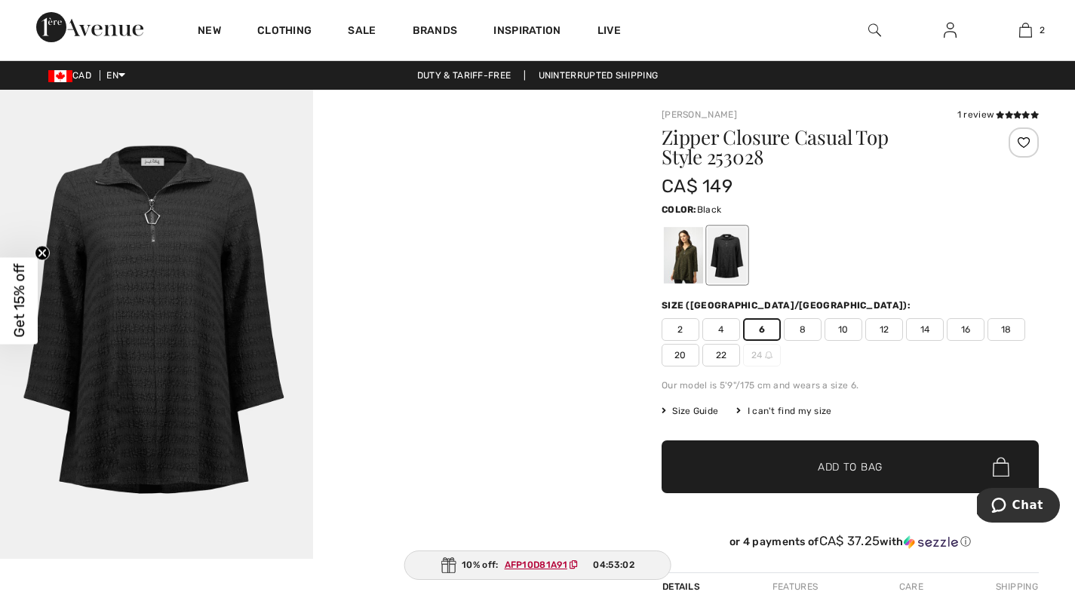
click at [704, 210] on span "Black" at bounding box center [709, 209] width 25 height 11
click at [681, 262] on div at bounding box center [683, 255] width 39 height 57
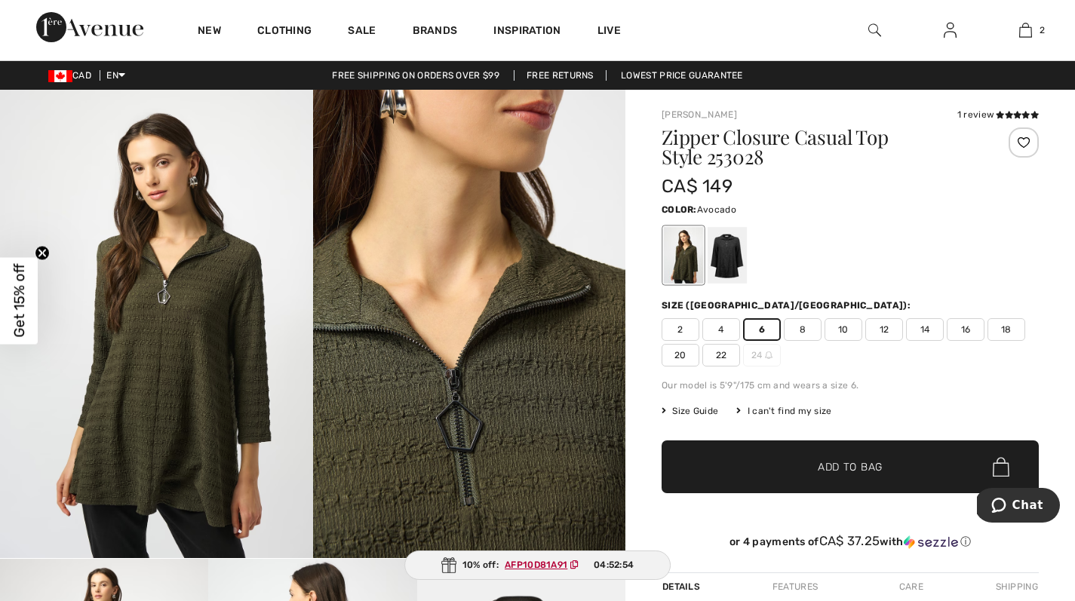
click at [866, 465] on span "Add to Bag" at bounding box center [850, 467] width 65 height 16
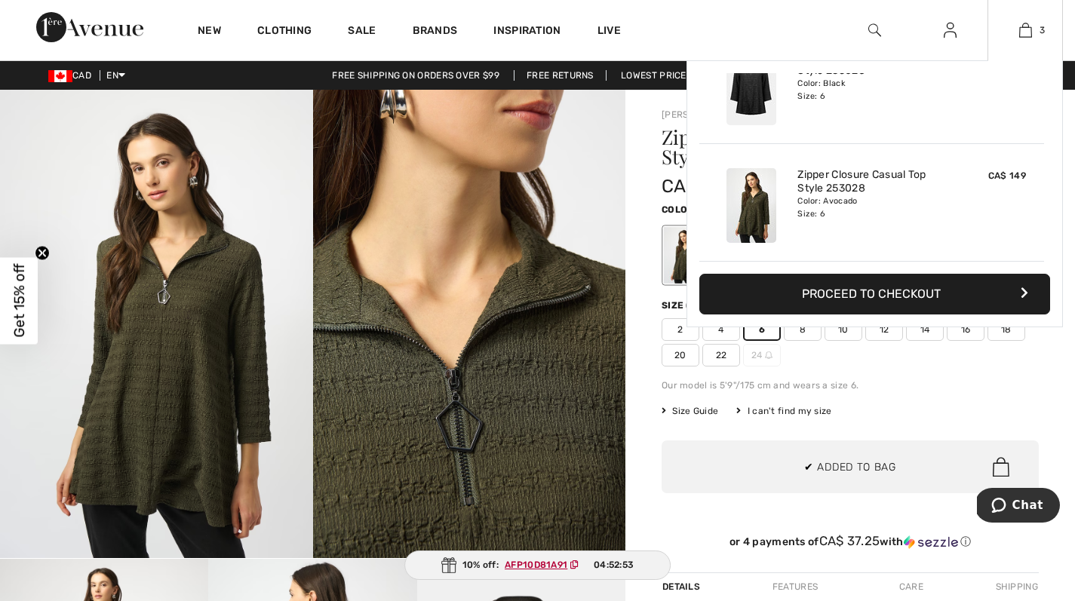
scroll to position [0, 0]
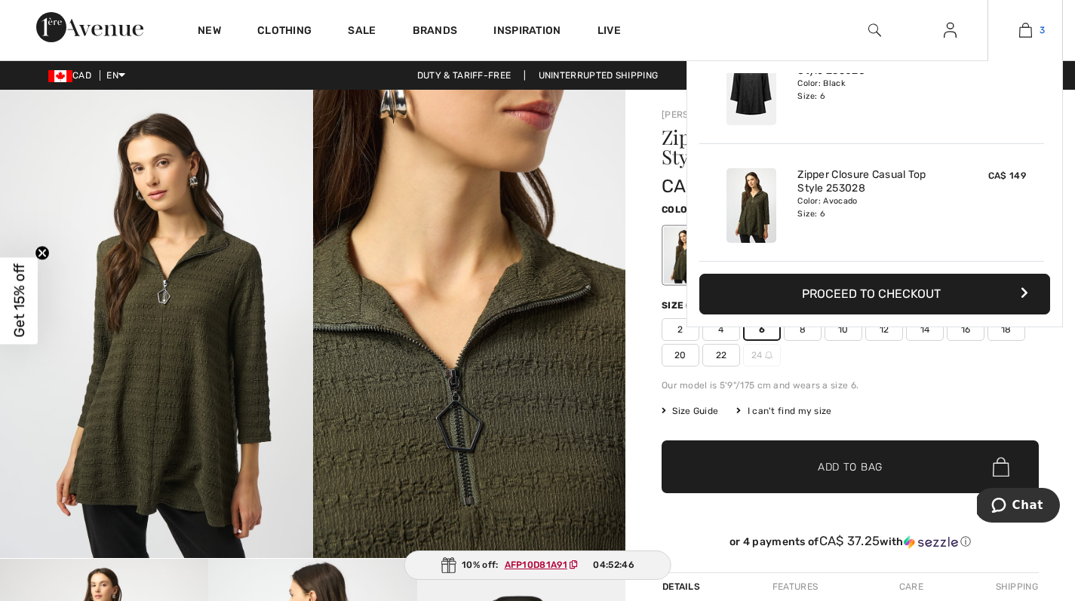
click at [1034, 29] on link "3" at bounding box center [1025, 30] width 74 height 18
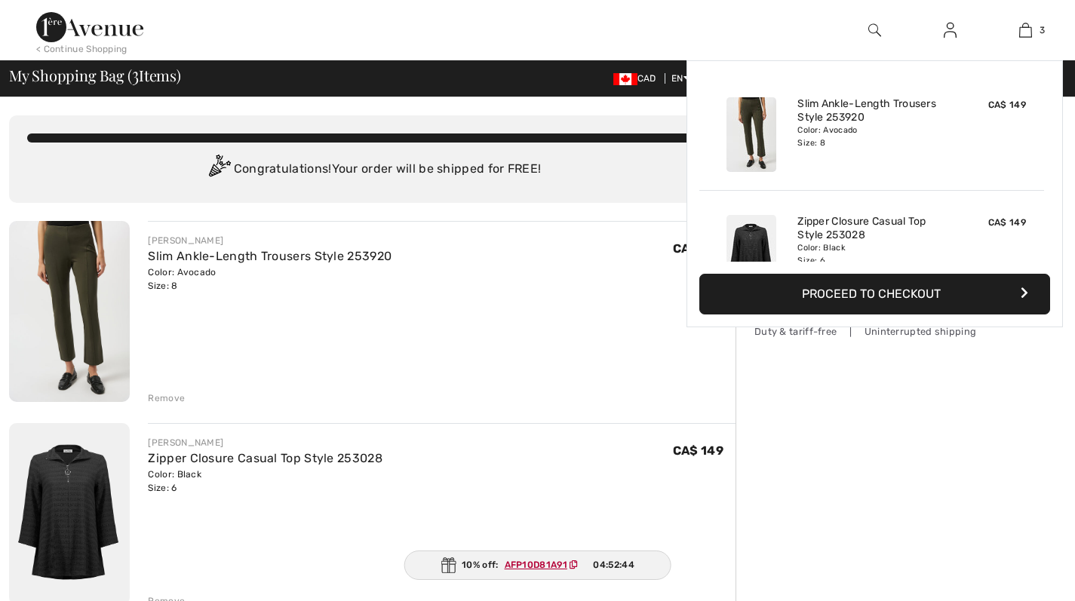
checkbox input "true"
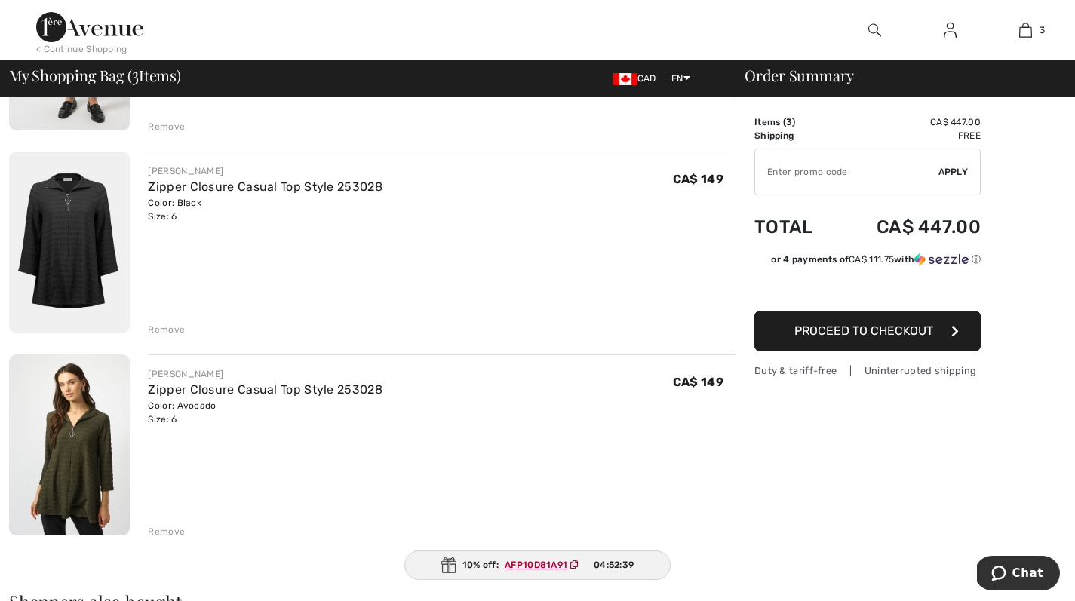
scroll to position [288, 0]
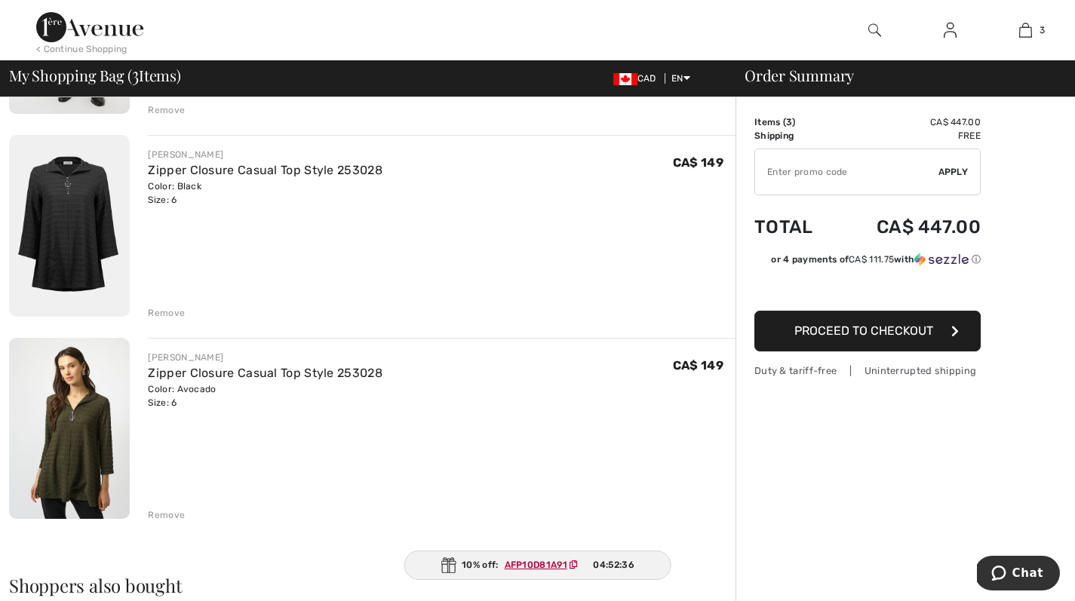
click at [169, 310] on div "Remove" at bounding box center [166, 313] width 37 height 14
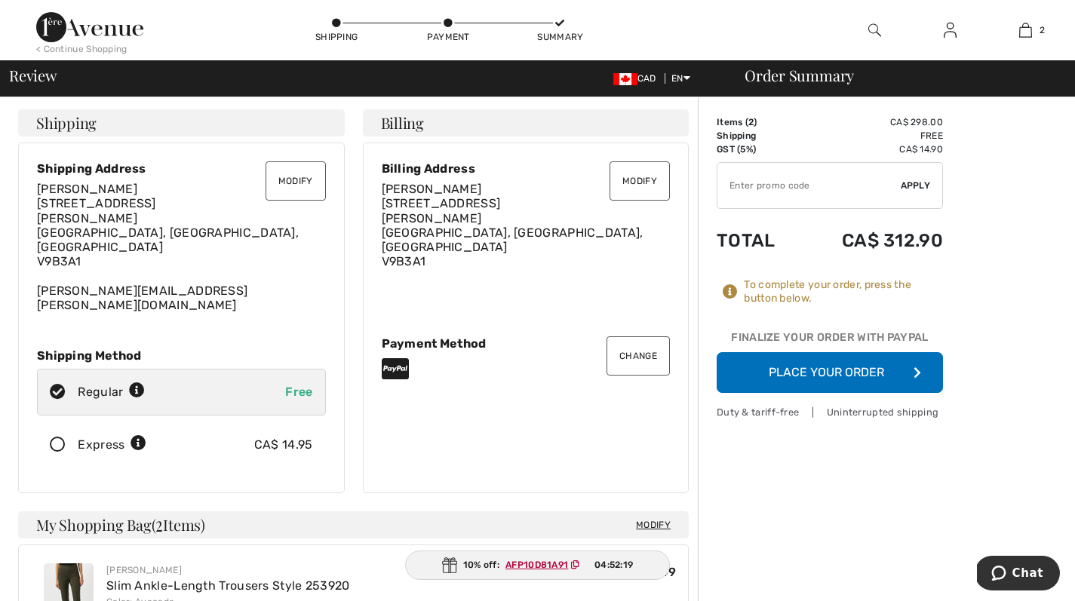
click at [534, 565] on ins "AFP10D81A91" at bounding box center [536, 565] width 63 height 11
click at [730, 189] on input "TEXT" at bounding box center [808, 185] width 183 height 45
drag, startPoint x: 505, startPoint y: 561, endPoint x: 569, endPoint y: 562, distance: 64.9
click at [569, 562] on span "AFP10D81A91" at bounding box center [545, 565] width 93 height 14
copy span "AFP10D81A91"
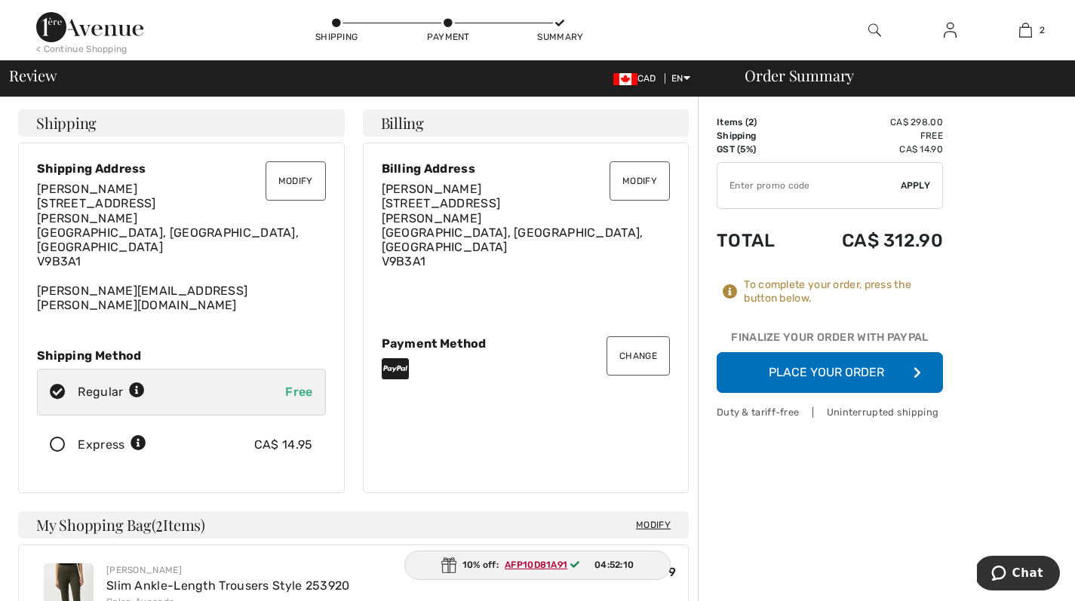
click at [744, 183] on input "TEXT" at bounding box center [808, 185] width 183 height 45
paste input "AFP10D81A91"
type input "AFP10D81A91"
click at [921, 183] on span "Apply" at bounding box center [915, 186] width 30 height 14
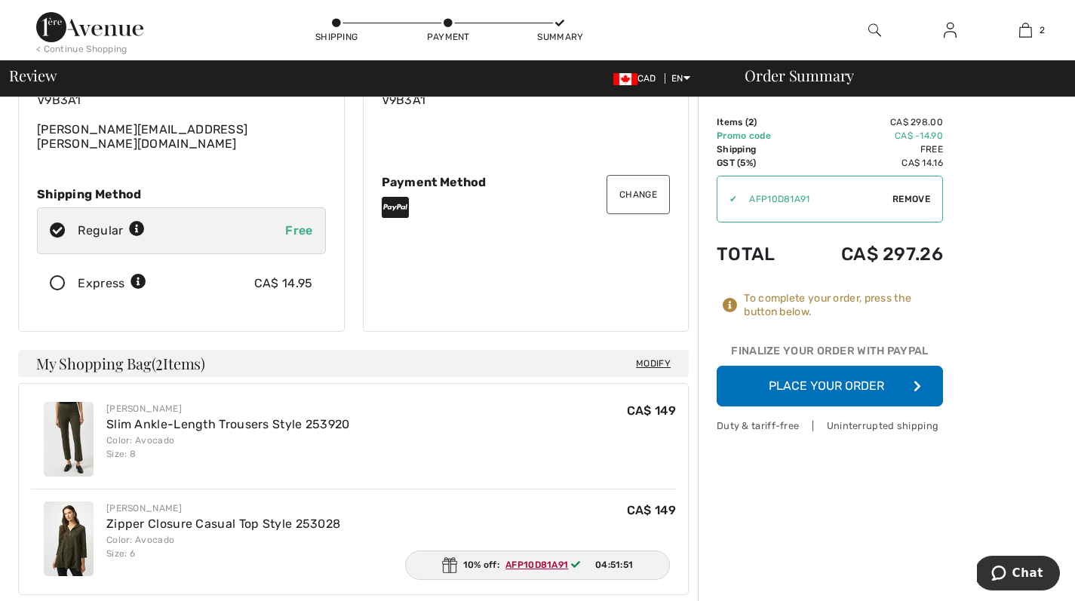
scroll to position [167, 0]
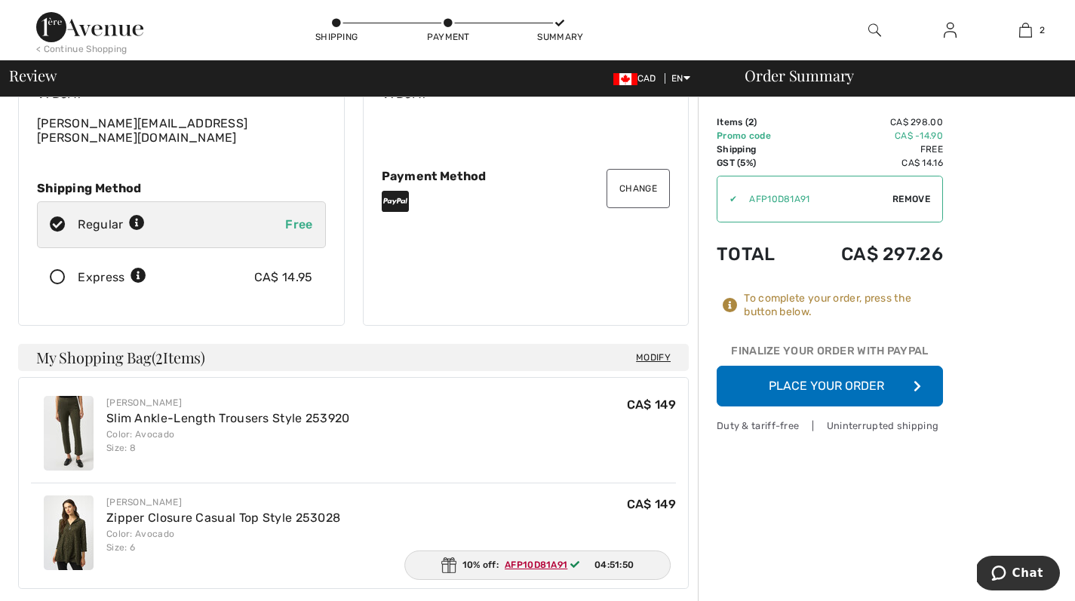
click at [801, 378] on button "Place Your Order" at bounding box center [829, 386] width 226 height 41
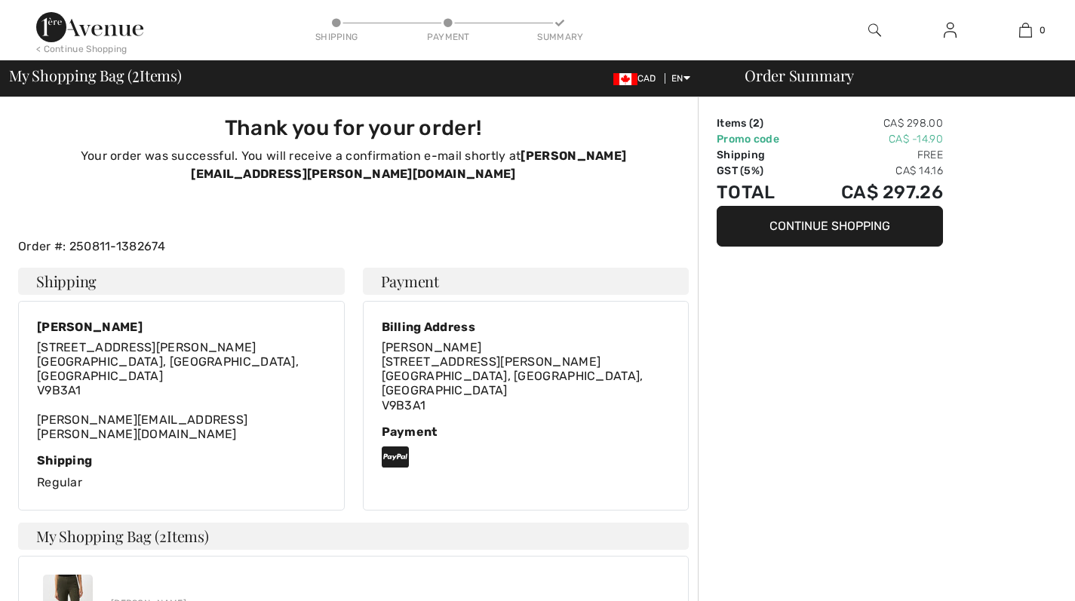
checkbox input "true"
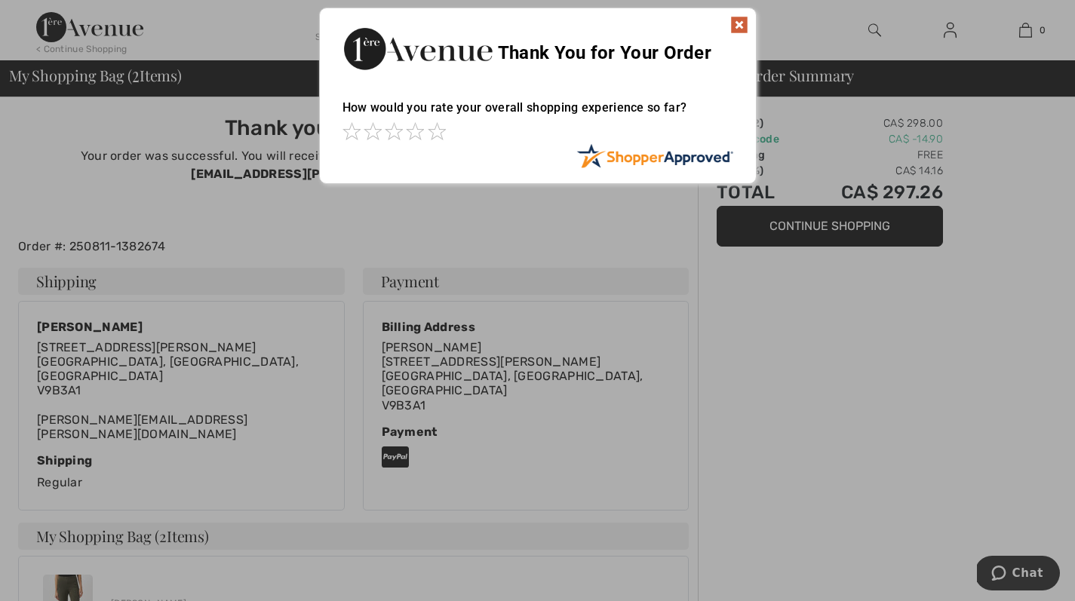
click at [738, 26] on img at bounding box center [739, 25] width 18 height 18
